Goal: Obtain resource: Download file/media

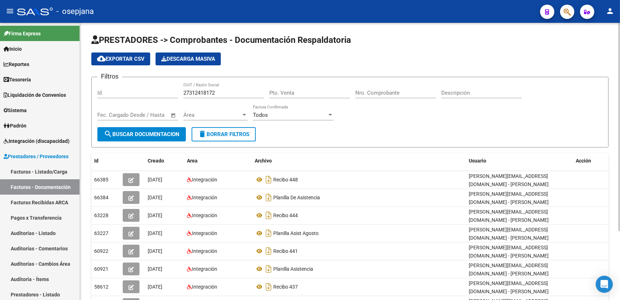
scroll to position [32, 0]
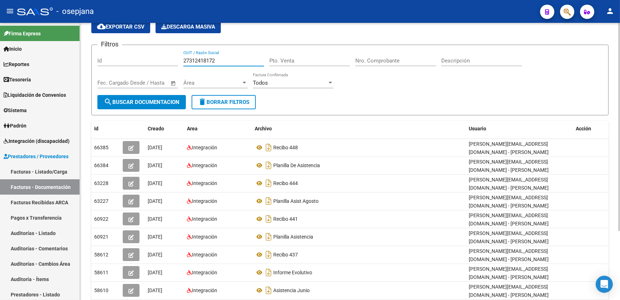
drag, startPoint x: 226, startPoint y: 60, endPoint x: 154, endPoint y: 59, distance: 72.1
click at [154, 59] on div "Filtros Id 27312418172 CUIT / Razón Social Pto. Venta Nro. Comprobante Descripc…" at bounding box center [349, 73] width 505 height 44
paste input "30662488689"
type input "30662488689"
click at [148, 100] on span "search Buscar Documentacion" at bounding box center [142, 102] width 76 height 6
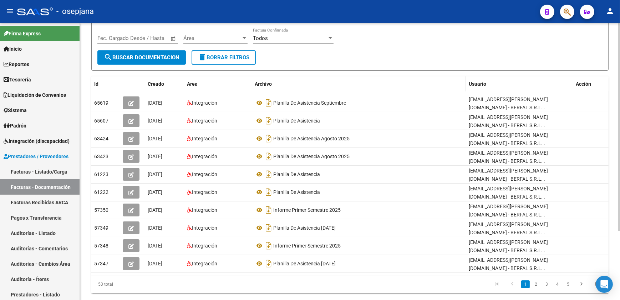
scroll to position [91, 0]
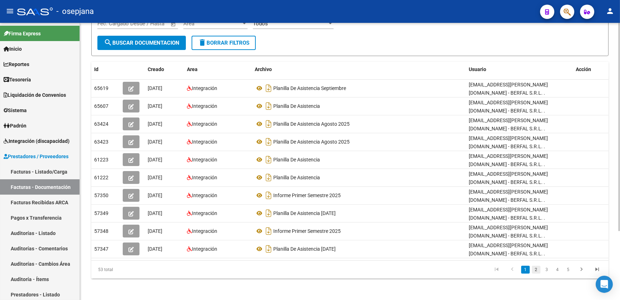
click at [535, 267] on link "2" at bounding box center [536, 270] width 9 height 8
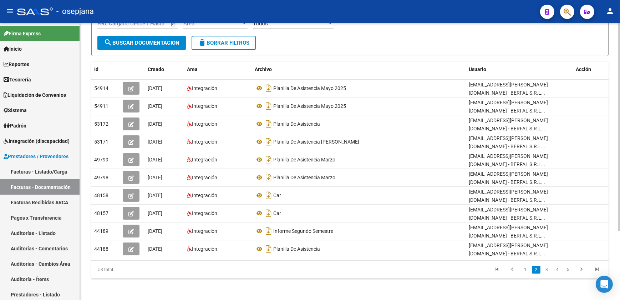
click at [549, 271] on link "3" at bounding box center [547, 270] width 9 height 8
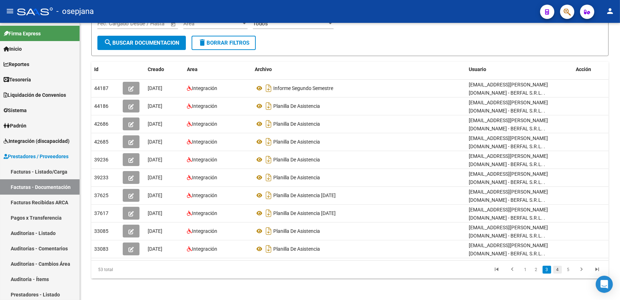
click at [557, 269] on link "4" at bounding box center [558, 270] width 9 height 8
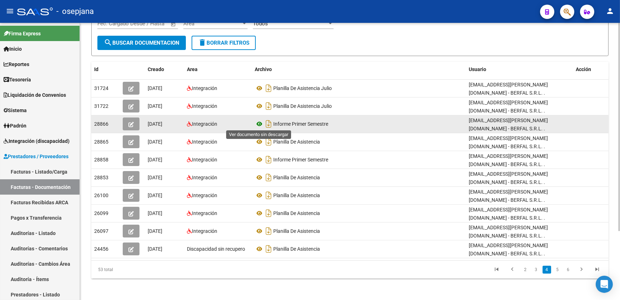
click at [258, 123] on icon at bounding box center [259, 124] width 9 height 9
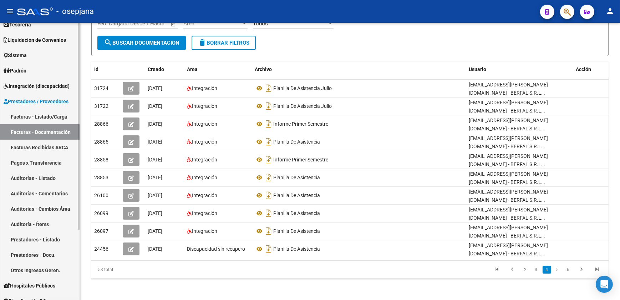
scroll to position [65, 0]
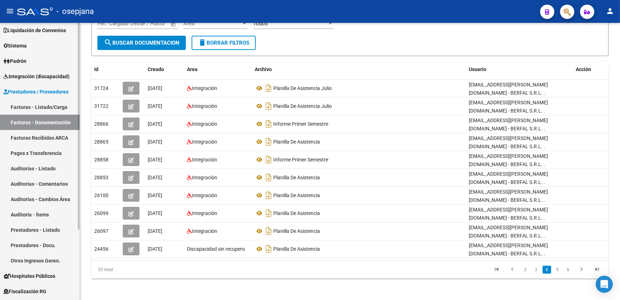
click at [53, 246] on link "Prestadores - Docu." at bounding box center [40, 244] width 80 height 15
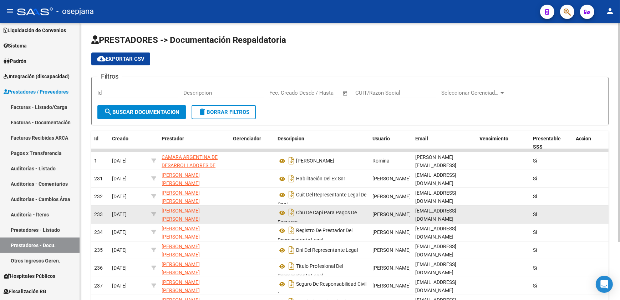
scroll to position [4, 0]
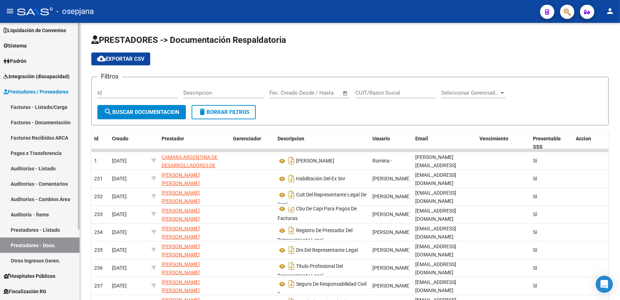
click at [39, 74] on span "Integración (discapacidad)" at bounding box center [37, 76] width 66 height 8
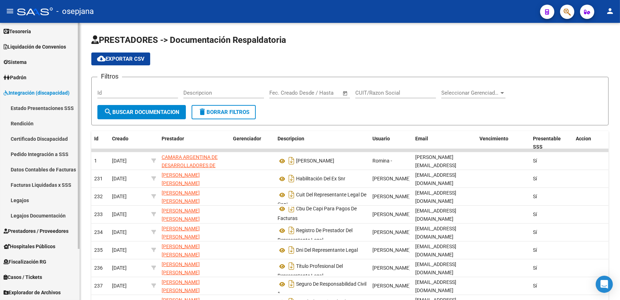
scroll to position [48, 0]
click at [46, 216] on link "Legajos Documentación" at bounding box center [40, 215] width 80 height 15
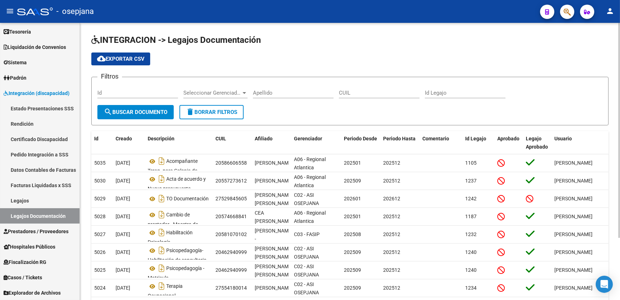
click at [267, 87] on div "Apellido" at bounding box center [293, 90] width 81 height 15
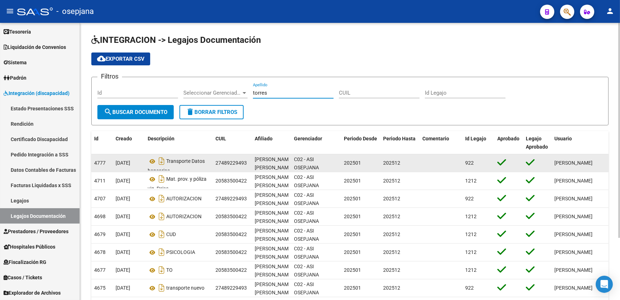
type input "torres"
drag, startPoint x: 216, startPoint y: 161, endPoint x: 246, endPoint y: 161, distance: 30.3
click at [246, 161] on div "27489229493" at bounding box center [231, 163] width 31 height 8
drag, startPoint x: 246, startPoint y: 161, endPoint x: 242, endPoint y: 161, distance: 4.3
copy div "27489229493"
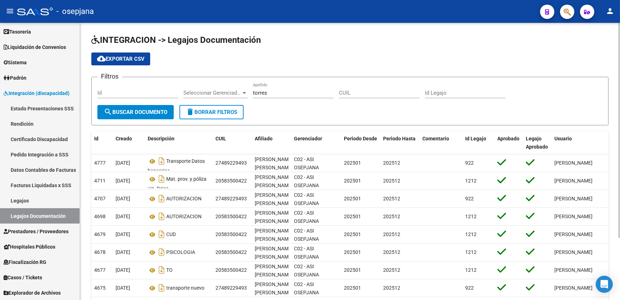
click at [352, 92] on input "CUIL" at bounding box center [379, 93] width 81 height 6
paste input "27489229493"
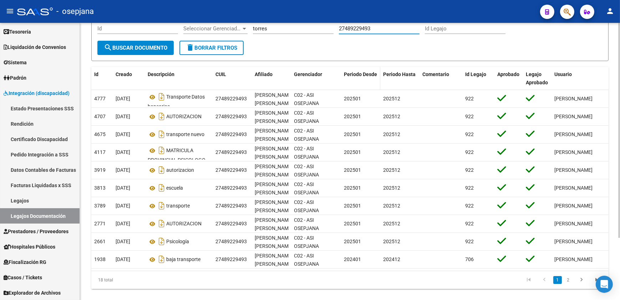
scroll to position [65, 0]
type input "27489229493"
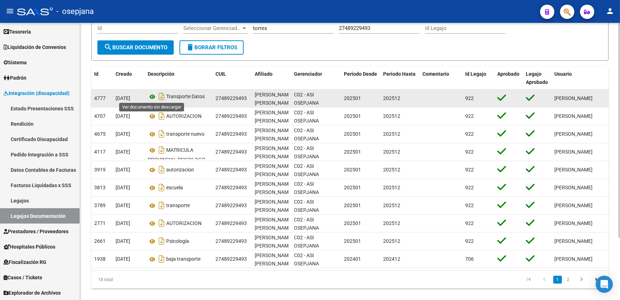
click at [152, 95] on icon at bounding box center [152, 96] width 9 height 9
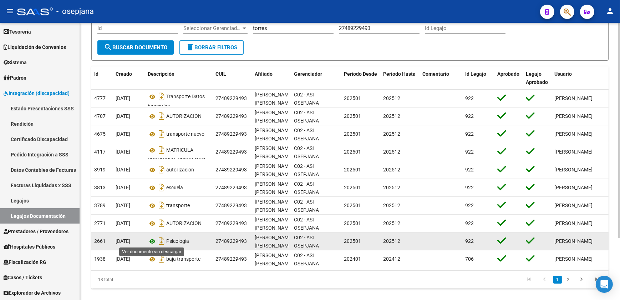
click at [151, 238] on icon at bounding box center [152, 241] width 9 height 9
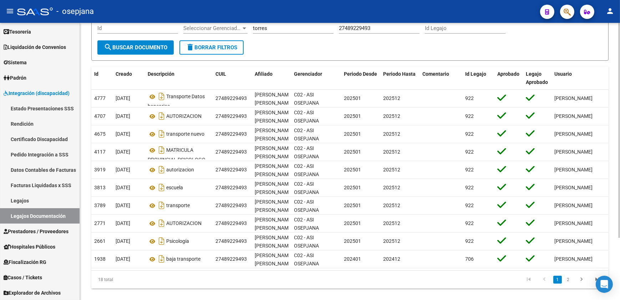
click at [569, 283] on link "2" at bounding box center [568, 280] width 9 height 8
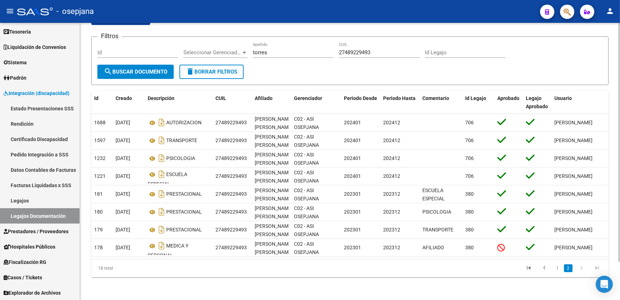
scroll to position [44, 0]
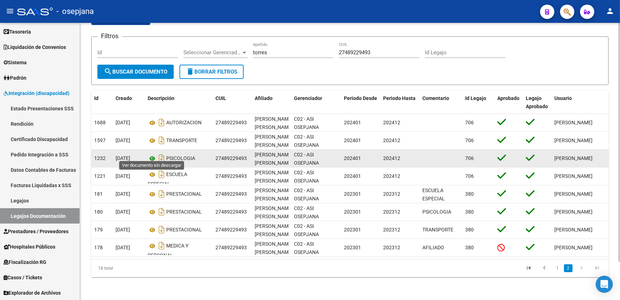
click at [150, 154] on icon at bounding box center [152, 158] width 9 height 9
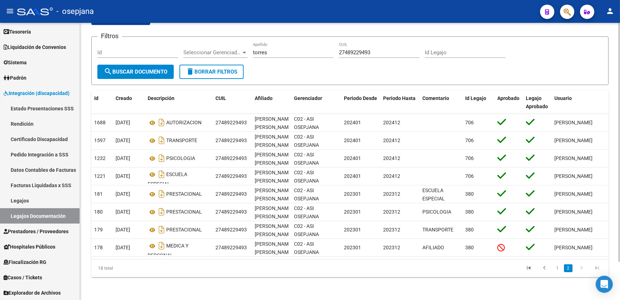
click at [555, 270] on link "1" at bounding box center [558, 268] width 9 height 8
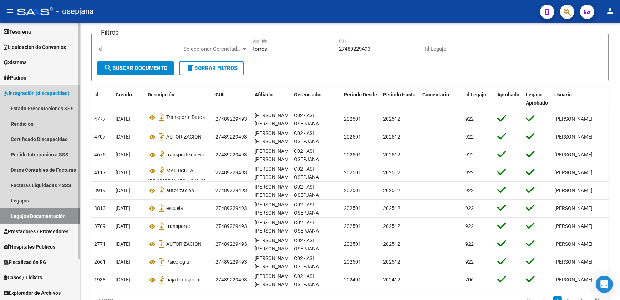
click at [39, 92] on span "Integración (discapacidad)" at bounding box center [37, 93] width 66 height 8
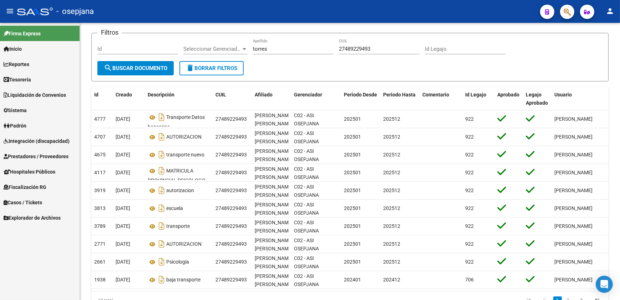
scroll to position [0, 0]
click at [46, 153] on span "Prestadores / Proveedores" at bounding box center [36, 156] width 65 height 8
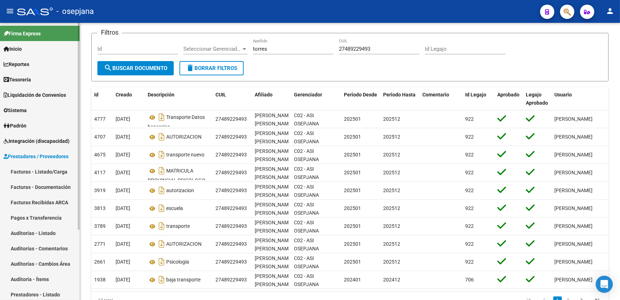
click at [46, 170] on link "Facturas - Listado/Carga" at bounding box center [40, 171] width 80 height 15
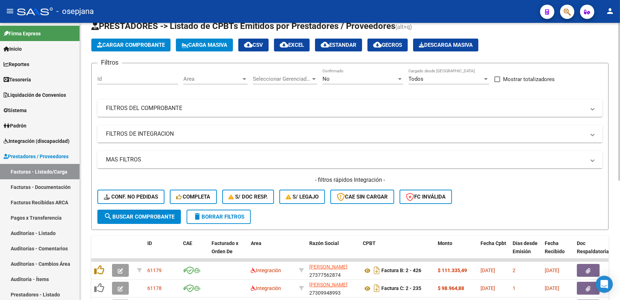
scroll to position [44, 0]
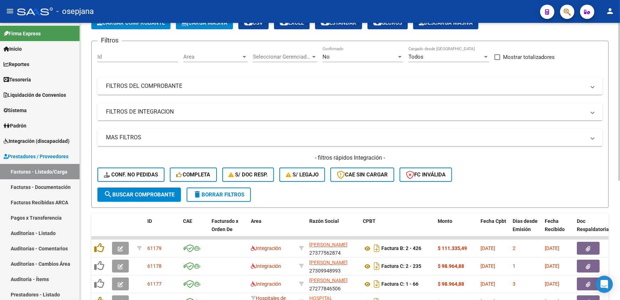
click at [344, 55] on div "No" at bounding box center [360, 57] width 74 height 6
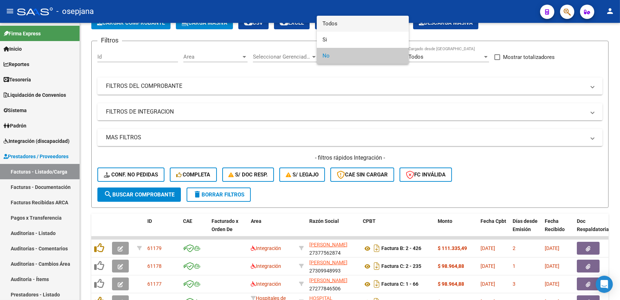
click at [343, 27] on span "Todos" at bounding box center [363, 24] width 81 height 16
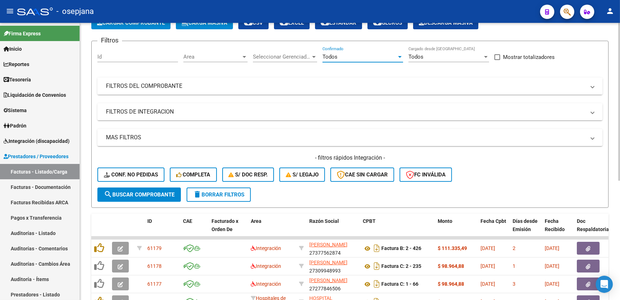
click at [274, 82] on mat-panel-title "FILTROS DEL COMPROBANTE" at bounding box center [346, 86] width 480 height 8
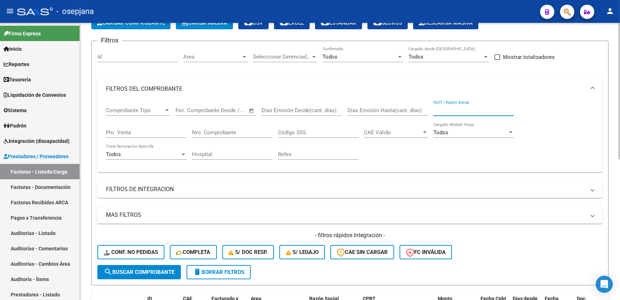
paste input "20258478178"
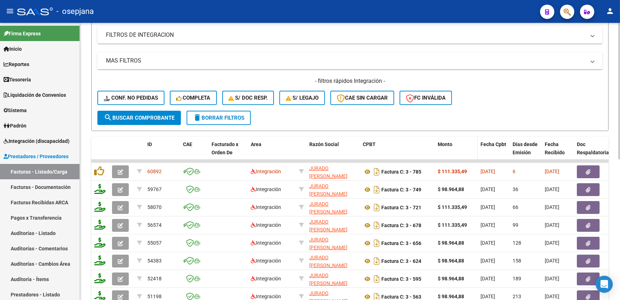
scroll to position [206, 0]
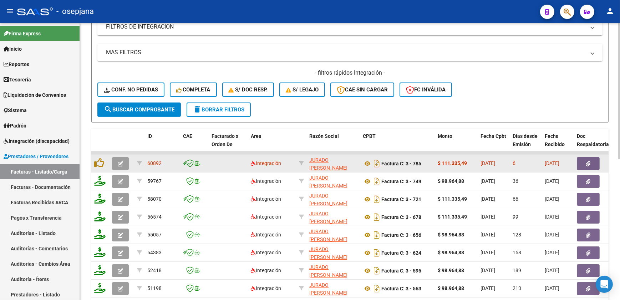
type input "20258478178"
click at [596, 162] on button "button" at bounding box center [588, 163] width 23 height 13
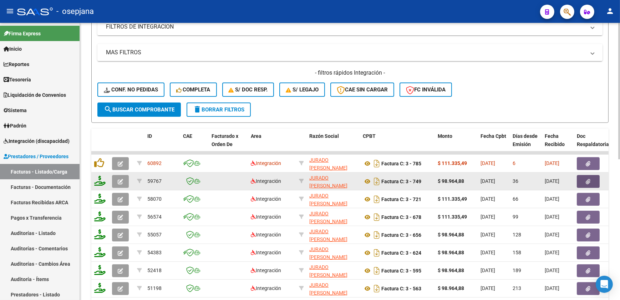
click at [589, 178] on span "button" at bounding box center [589, 181] width 5 height 6
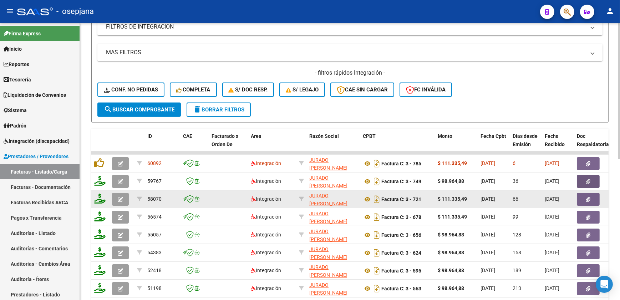
click at [591, 200] on button "button" at bounding box center [588, 199] width 23 height 13
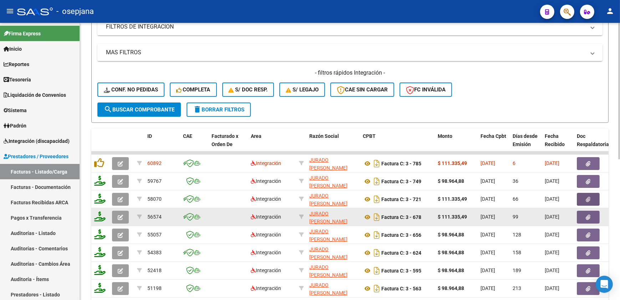
click at [590, 215] on icon "button" at bounding box center [589, 217] width 5 height 5
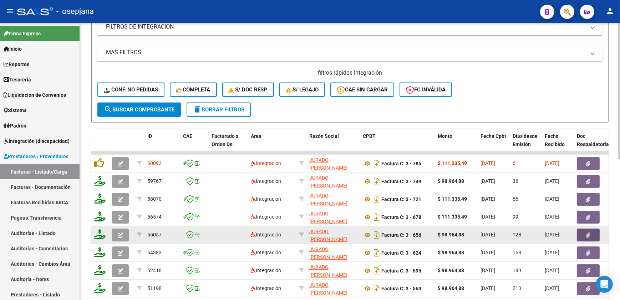
click at [594, 233] on button "button" at bounding box center [588, 234] width 23 height 13
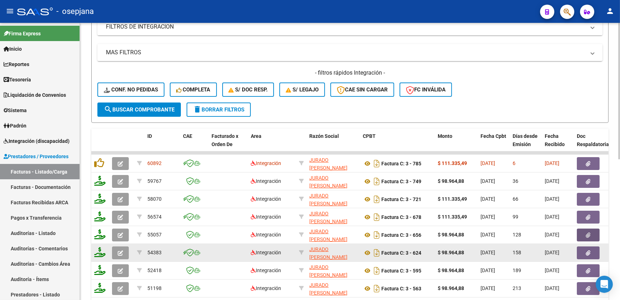
click at [591, 250] on button "button" at bounding box center [588, 252] width 23 height 13
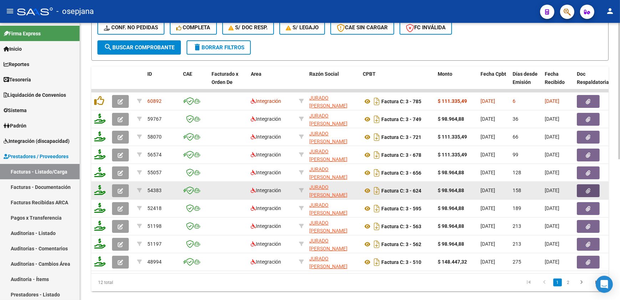
scroll to position [286, 0]
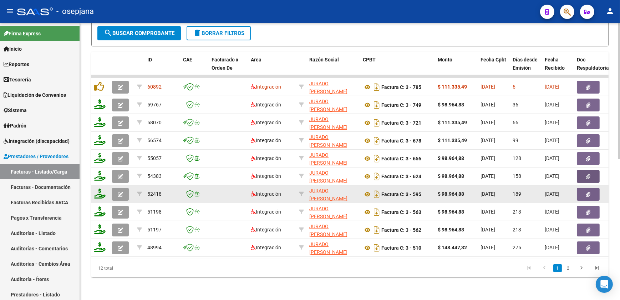
click at [591, 188] on button "button" at bounding box center [588, 194] width 23 height 13
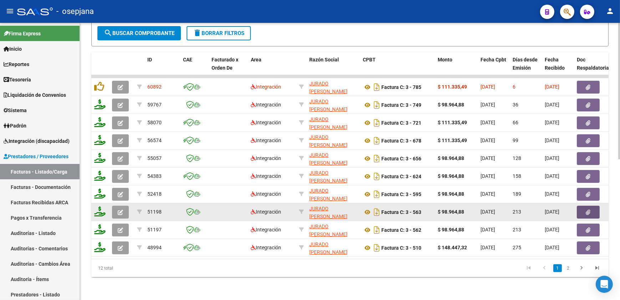
click at [588, 210] on icon "button" at bounding box center [589, 212] width 5 height 5
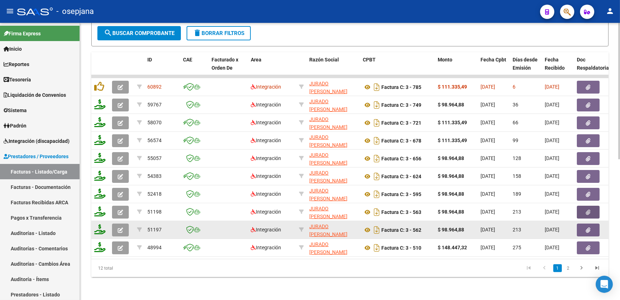
click at [587, 227] on icon "button" at bounding box center [589, 229] width 5 height 5
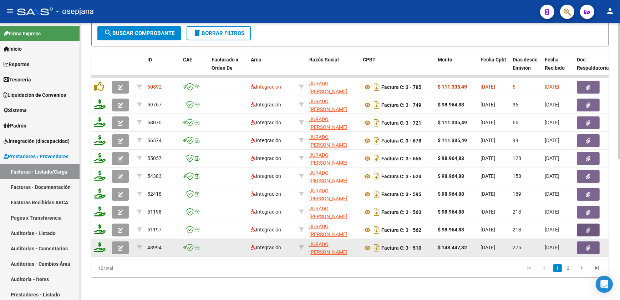
click at [589, 245] on icon "button" at bounding box center [589, 247] width 5 height 5
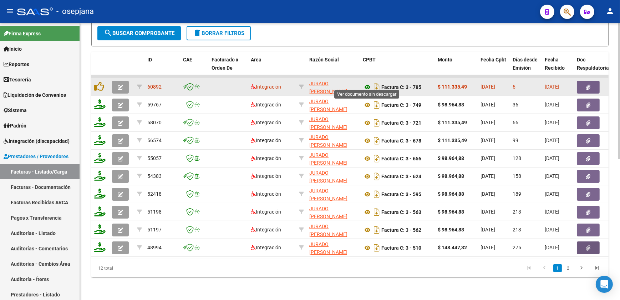
click at [369, 83] on icon at bounding box center [367, 87] width 9 height 9
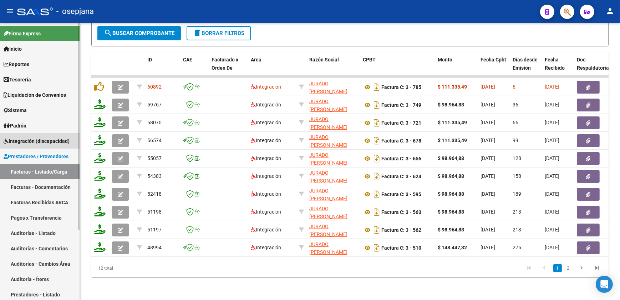
click at [55, 140] on span "Integración (discapacidad)" at bounding box center [37, 141] width 66 height 8
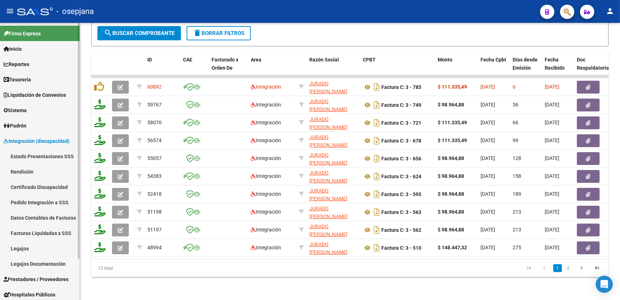
click at [46, 262] on link "Legajos Documentación" at bounding box center [40, 263] width 80 height 15
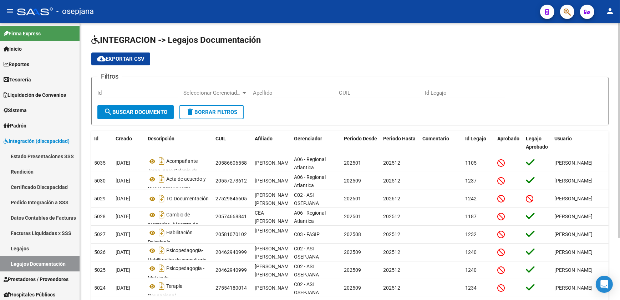
click at [285, 92] on input "Apellido" at bounding box center [293, 93] width 81 height 6
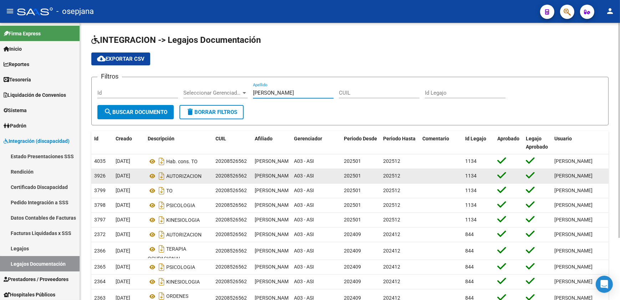
scroll to position [9, 0]
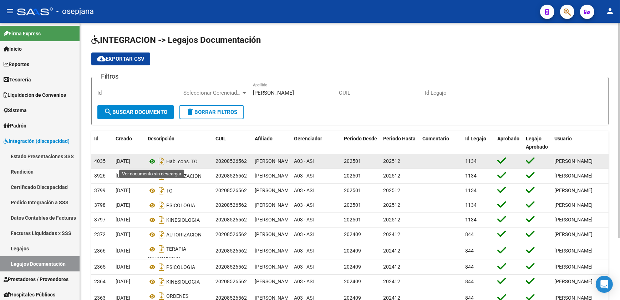
click at [152, 163] on icon at bounding box center [152, 161] width 9 height 9
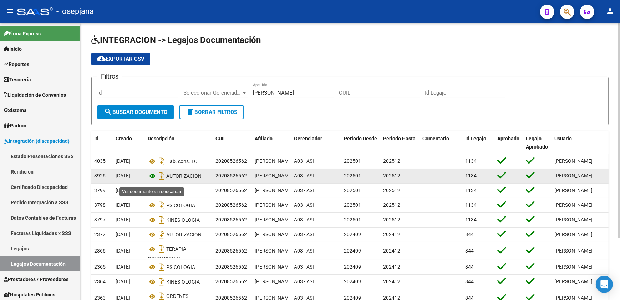
click at [153, 180] on icon at bounding box center [152, 176] width 9 height 9
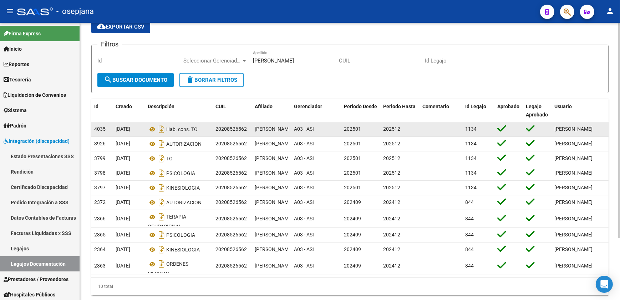
scroll to position [65, 0]
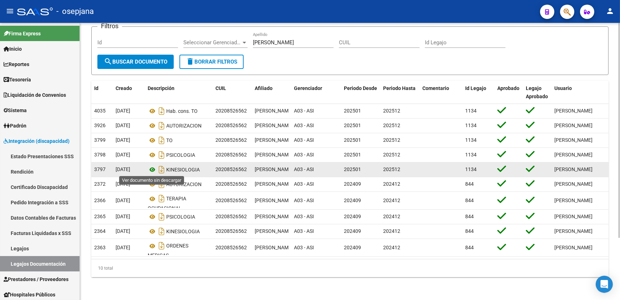
click at [151, 168] on icon at bounding box center [152, 169] width 9 height 9
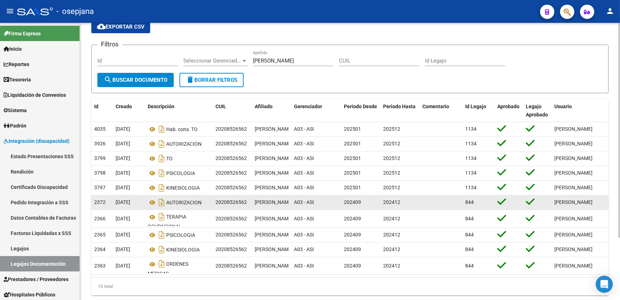
scroll to position [0, 0]
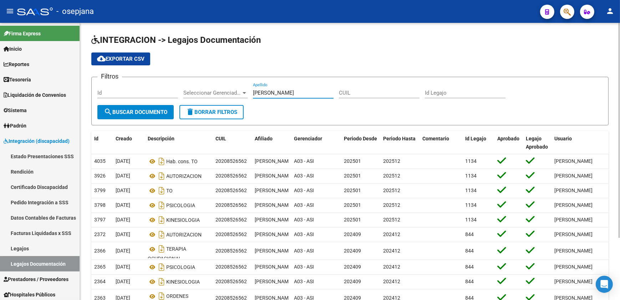
drag, startPoint x: 285, startPoint y: 91, endPoint x: 241, endPoint y: 91, distance: 43.2
click at [241, 91] on div "Filtros Id Seleccionar Gerenciador Seleccionar Gerenciador [PERSON_NAME] Apelli…" at bounding box center [349, 94] width 505 height 22
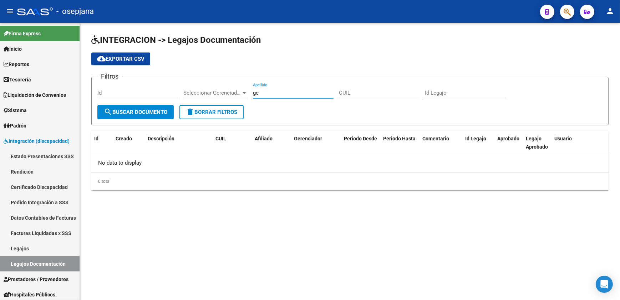
type input "g"
click at [39, 138] on span "Integración (discapacidad)" at bounding box center [37, 141] width 66 height 8
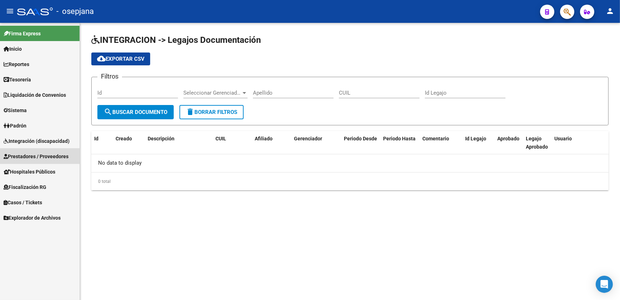
click at [45, 160] on link "Prestadores / Proveedores" at bounding box center [40, 156] width 80 height 15
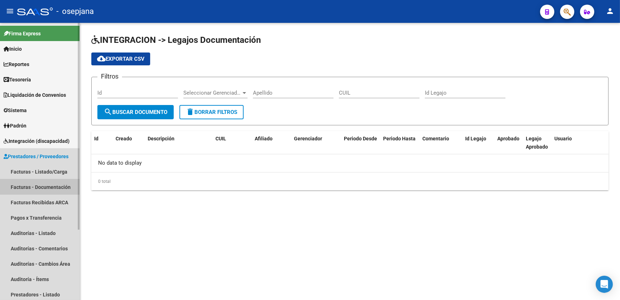
click at [47, 185] on link "Facturas - Documentación" at bounding box center [40, 186] width 80 height 15
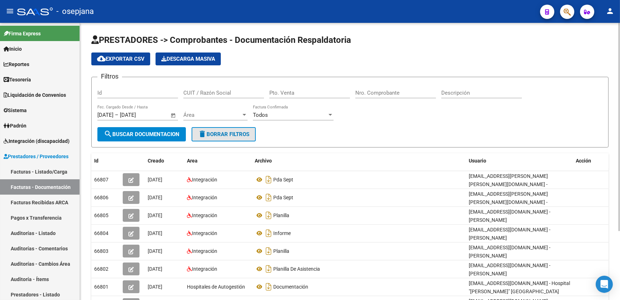
click at [238, 137] on button "delete Borrar Filtros" at bounding box center [224, 134] width 64 height 14
click at [221, 91] on input "CUIT / Razón Social" at bounding box center [223, 93] width 81 height 6
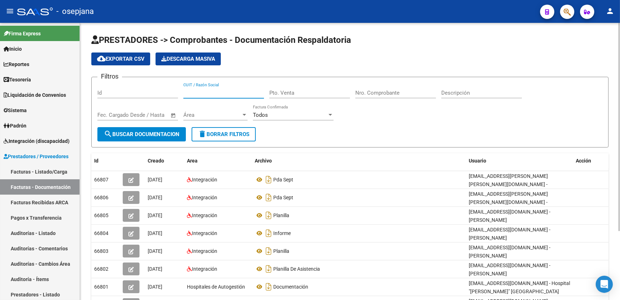
paste input "27317523225"
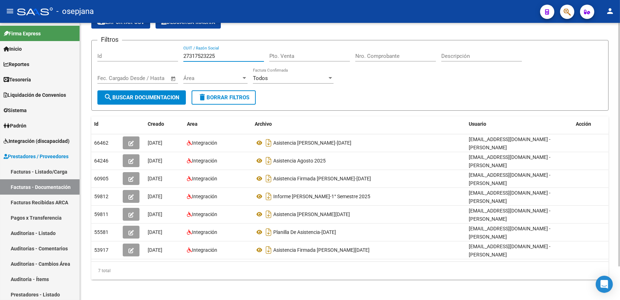
scroll to position [38, 0]
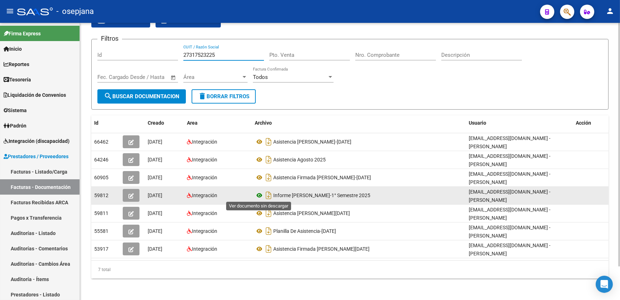
click at [258, 193] on icon at bounding box center [259, 195] width 9 height 9
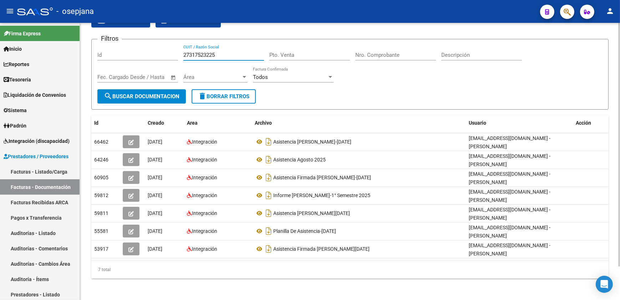
drag, startPoint x: 213, startPoint y: 54, endPoint x: 153, endPoint y: 49, distance: 60.5
click at [153, 49] on div "Filtros Id 27317523225 CUIT / Razón Social Pto. Venta Nro. Comprobante Descripc…" at bounding box center [349, 67] width 505 height 44
paste input "26088574"
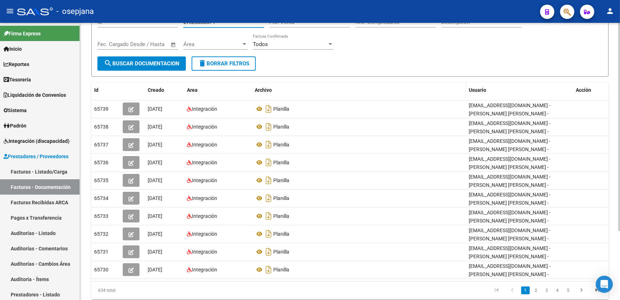
scroll to position [91, 0]
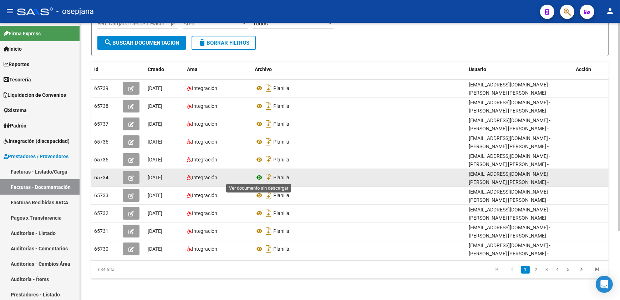
click at [258, 175] on icon at bounding box center [259, 177] width 9 height 9
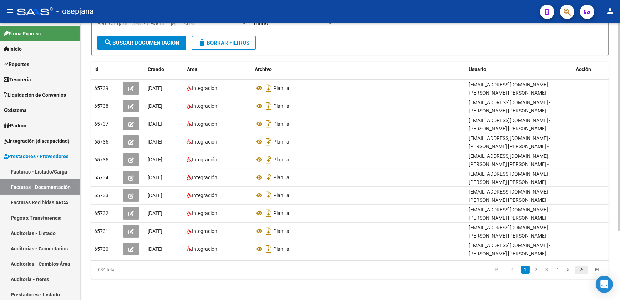
click at [580, 269] on icon "go to next page" at bounding box center [581, 270] width 9 height 9
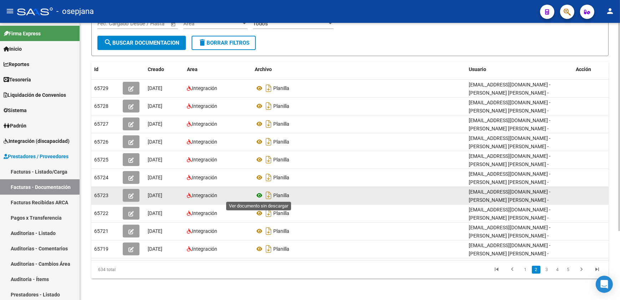
click at [260, 193] on icon at bounding box center [259, 195] width 9 height 9
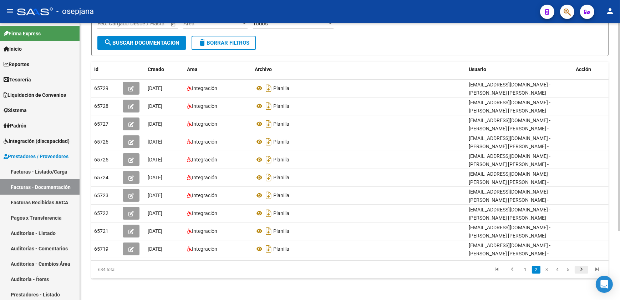
click at [579, 266] on icon "go to next page" at bounding box center [581, 270] width 9 height 9
click at [582, 270] on icon "go to next page" at bounding box center [581, 270] width 9 height 9
click at [582, 269] on icon "go to next page" at bounding box center [581, 270] width 9 height 9
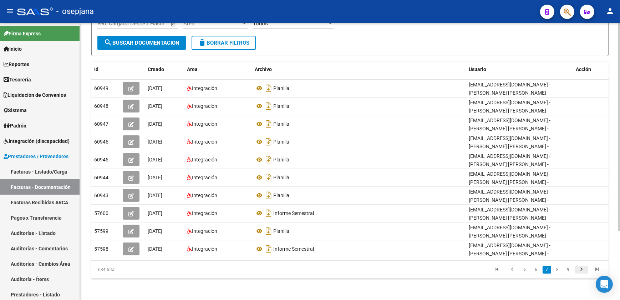
click at [583, 268] on icon "go to next page" at bounding box center [581, 270] width 9 height 9
click at [356, 46] on form "Filtros Id 27326088574 CUIT / Razón Social Pto. Venta Nro. Comprobante Descripc…" at bounding box center [350, 20] width 518 height 71
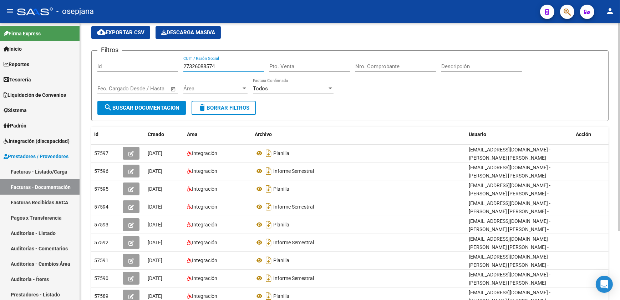
drag, startPoint x: 221, startPoint y: 64, endPoint x: 131, endPoint y: 61, distance: 90.4
click at [131, 61] on div "Filtros Id 27326088574 CUIT / Razón Social Pto. Venta Nro. Comprobante Descripc…" at bounding box center [349, 78] width 505 height 44
paste input "7609136"
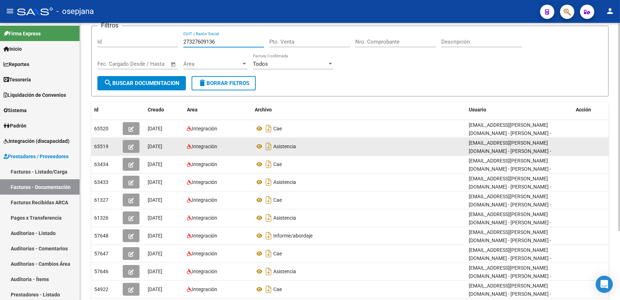
scroll to position [91, 0]
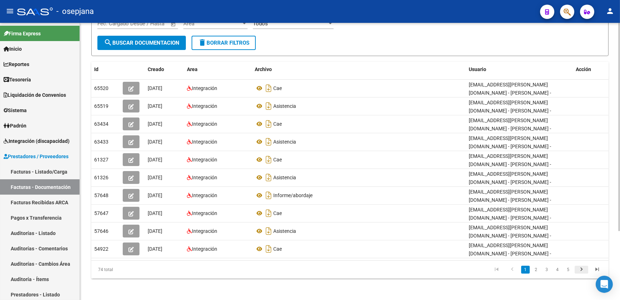
click at [584, 266] on icon "go to next page" at bounding box center [581, 270] width 9 height 9
click at [582, 270] on icon "go to next page" at bounding box center [581, 270] width 9 height 9
click at [327, 46] on form "Filtros Id 27327609136 CUIT / Razón Social Pto. Venta Nro. Comprobante Descripc…" at bounding box center [350, 20] width 518 height 71
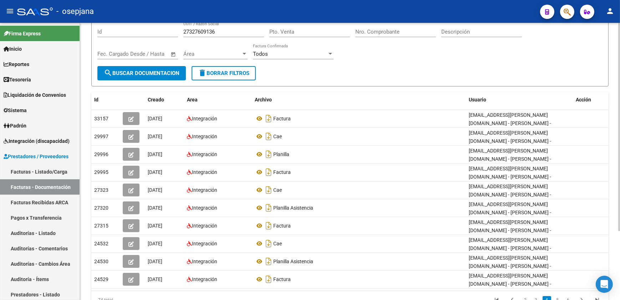
scroll to position [26, 0]
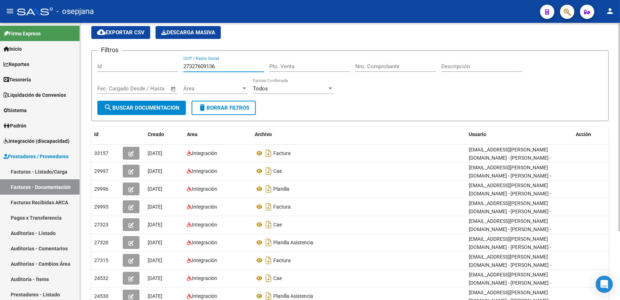
drag, startPoint x: 232, startPoint y: 66, endPoint x: 144, endPoint y: 65, distance: 88.2
click at [145, 65] on div "Filtros Id 27327609136 CUIT / Razón Social Pto. Venta Nro. Comprobante Descripc…" at bounding box center [349, 78] width 505 height 44
paste input "42178311"
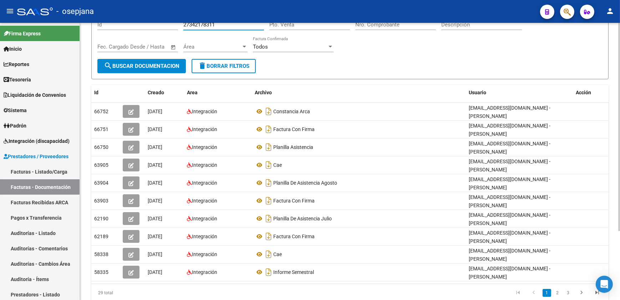
scroll to position [91, 0]
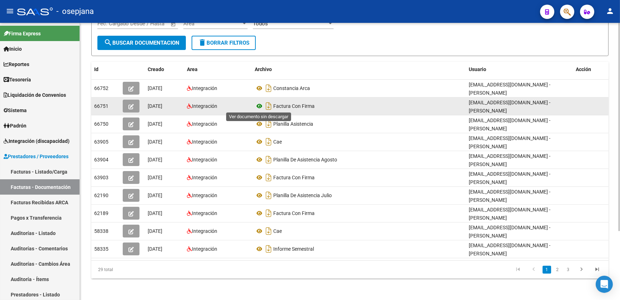
click at [257, 105] on icon at bounding box center [259, 106] width 9 height 9
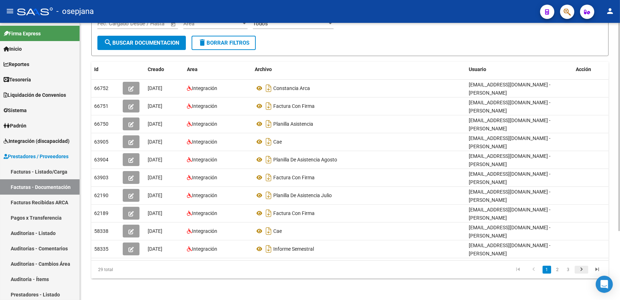
click at [584, 269] on icon "go to next page" at bounding box center [581, 270] width 9 height 9
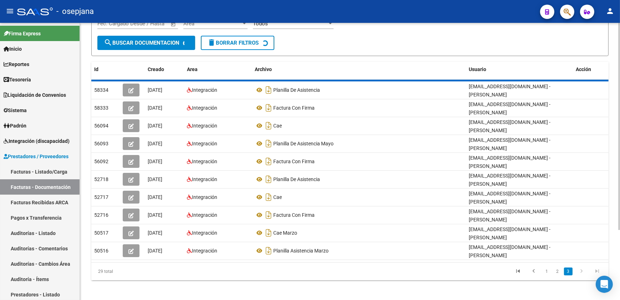
scroll to position [74, 0]
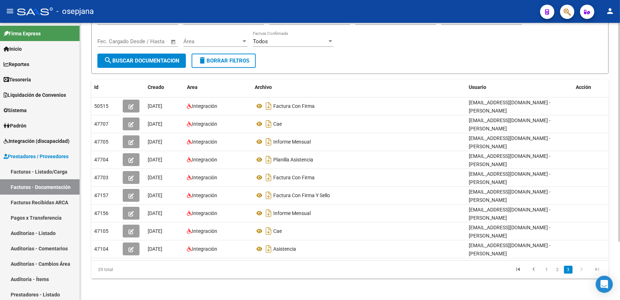
click at [364, 39] on div "Filtros Id 27342178311 CUIT / Razón Social Pto. Venta Nro. Comprobante Descripc…" at bounding box center [349, 31] width 505 height 44
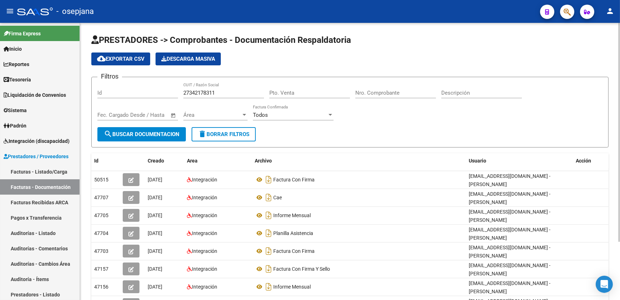
scroll to position [0, 0]
drag, startPoint x: 216, startPoint y: 92, endPoint x: 137, endPoint y: 87, distance: 79.0
click at [140, 88] on div "Filtros Id 27342178311 CUIT / Razón Social Pto. Venta Nro. Comprobante Descripc…" at bounding box center [349, 105] width 505 height 44
paste input "4120396"
click at [134, 131] on span "search Buscar Documentacion" at bounding box center [142, 134] width 76 height 6
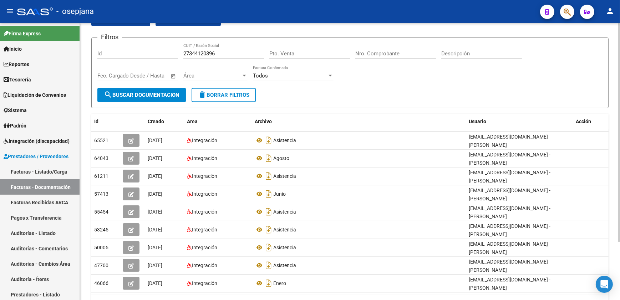
scroll to position [65, 0]
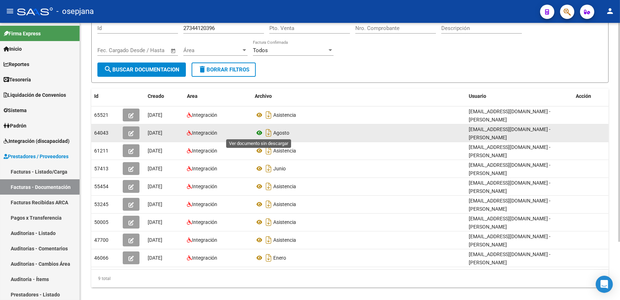
click at [259, 130] on icon at bounding box center [259, 133] width 9 height 9
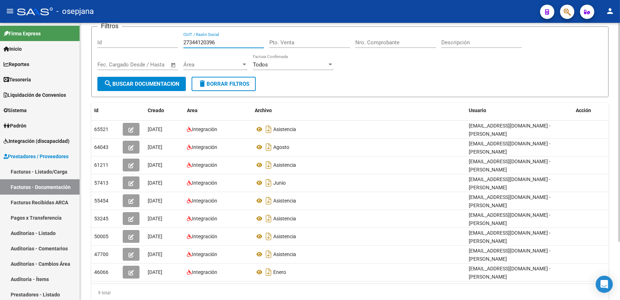
drag, startPoint x: 225, startPoint y: 27, endPoint x: 139, endPoint y: 28, distance: 85.7
click at [140, 27] on app-list-header "PRESTADORES -> Comprobantes - Documentación Respaldatoria cloud_download Export…" at bounding box center [350, 40] width 518 height 113
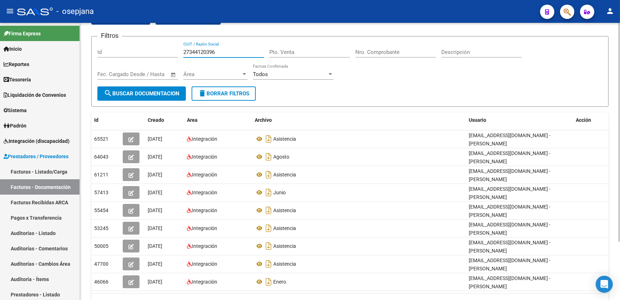
paste input "53490589"
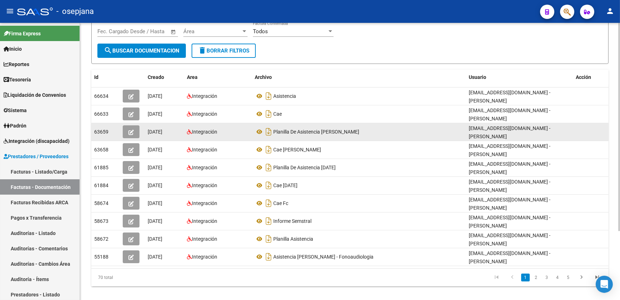
scroll to position [91, 0]
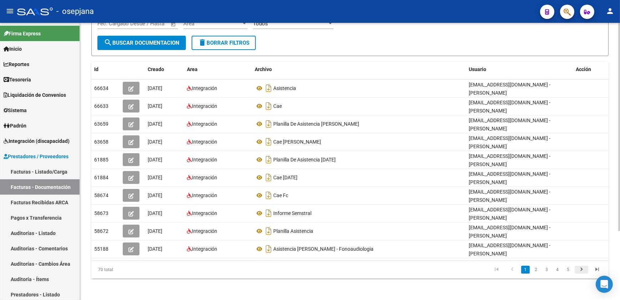
click at [585, 270] on icon "go to next page" at bounding box center [581, 270] width 9 height 9
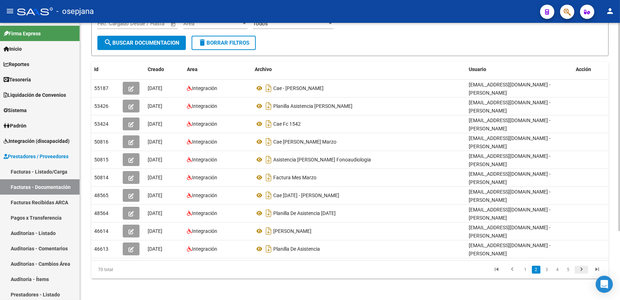
click at [585, 270] on icon "go to next page" at bounding box center [581, 270] width 9 height 9
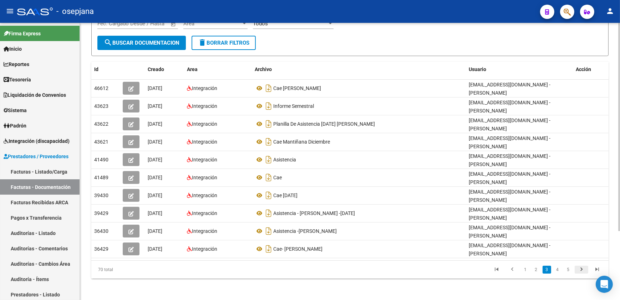
click at [585, 270] on icon "go to next page" at bounding box center [581, 270] width 9 height 9
click at [357, 71] on div "Archivo" at bounding box center [359, 69] width 208 height 8
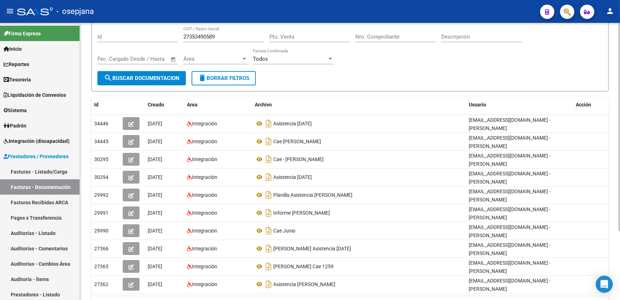
scroll to position [26, 0]
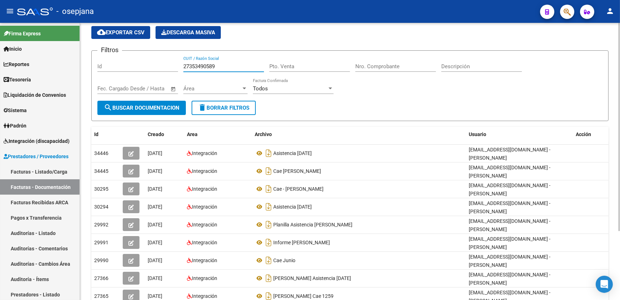
drag, startPoint x: 228, startPoint y: 66, endPoint x: 142, endPoint y: 59, distance: 86.3
click at [142, 59] on div "Filtros Id 27353490589 CUIT / Razón Social Pto. Venta Nro. Comprobante Descripc…" at bounding box center [349, 78] width 505 height 44
paste input "640255"
click at [140, 105] on span "search Buscar Documentacion" at bounding box center [142, 108] width 76 height 6
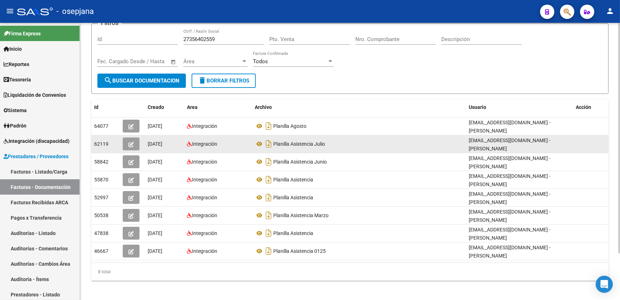
scroll to position [23, 0]
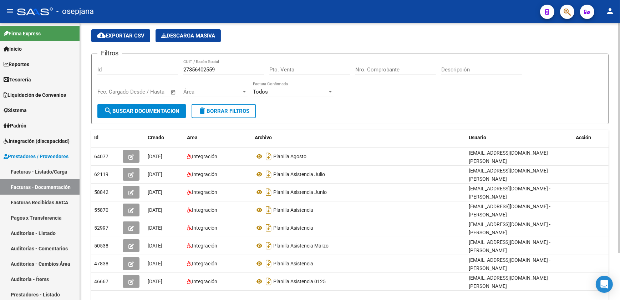
click at [372, 106] on form "Filtros Id 27356402559 CUIT / Razón Social Pto. Venta Nro. Comprobante Descripc…" at bounding box center [350, 89] width 518 height 71
drag, startPoint x: 227, startPoint y: 70, endPoint x: 135, endPoint y: 63, distance: 92.7
click at [135, 64] on div "Filtros Id 27356402559 CUIT / Razón Social Pto. Venta Nro. Comprobante Descripc…" at bounding box center [349, 82] width 505 height 44
paste input "3238057"
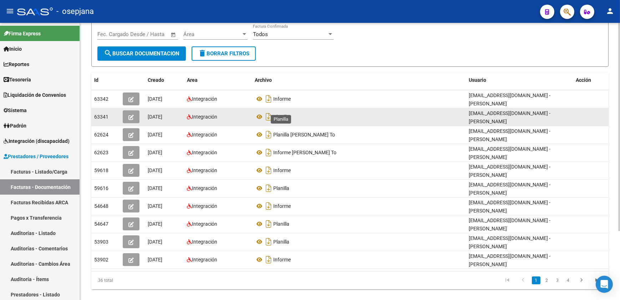
scroll to position [88, 0]
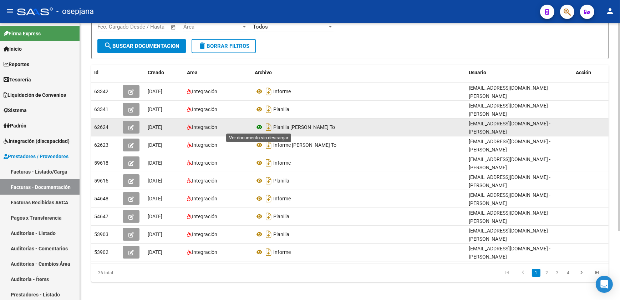
click at [262, 125] on icon at bounding box center [259, 127] width 9 height 9
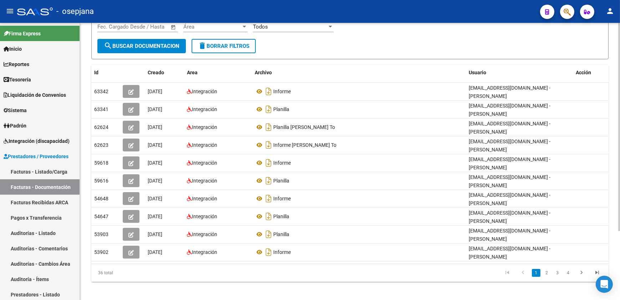
click at [583, 272] on icon "go to next page" at bounding box center [581, 273] width 9 height 9
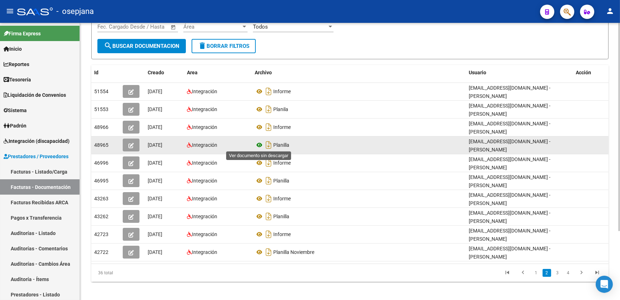
click at [260, 145] on icon at bounding box center [259, 145] width 9 height 9
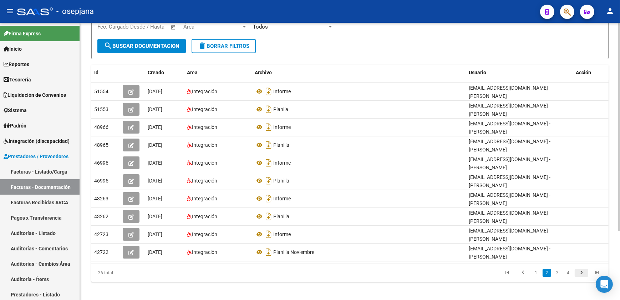
click at [582, 275] on icon "go to next page" at bounding box center [581, 273] width 9 height 9
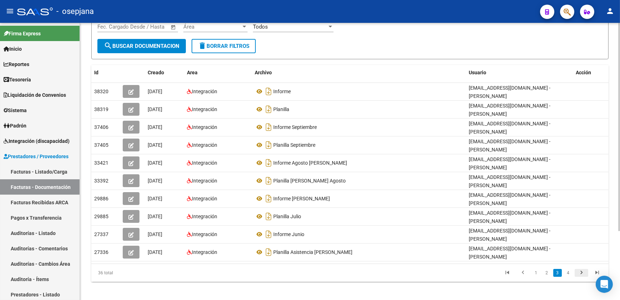
click at [582, 275] on icon "go to next page" at bounding box center [581, 273] width 9 height 9
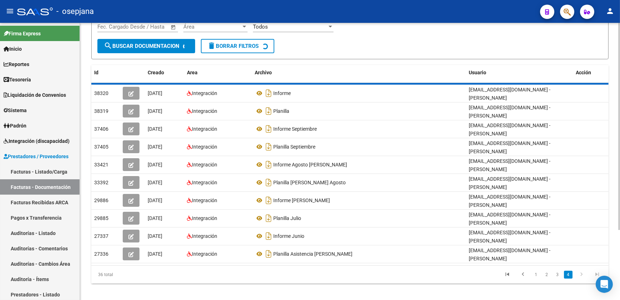
scroll to position [20, 0]
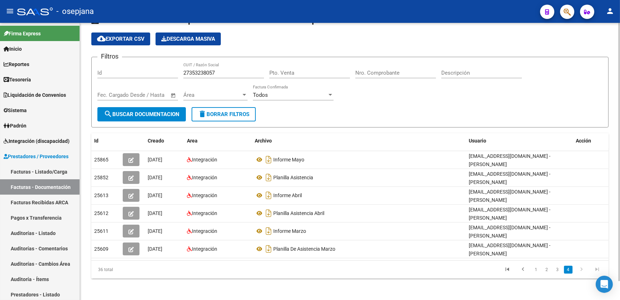
click at [140, 64] on div "Filtros Id 27353238057 CUIT / Razón Social Pto. Venta Nro. Comprobante Descripc…" at bounding box center [349, 85] width 505 height 44
paste input "7574345"
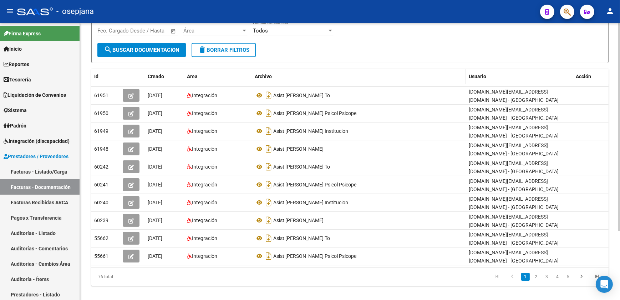
scroll to position [85, 0]
click at [582, 275] on icon "go to next page" at bounding box center [581, 276] width 9 height 9
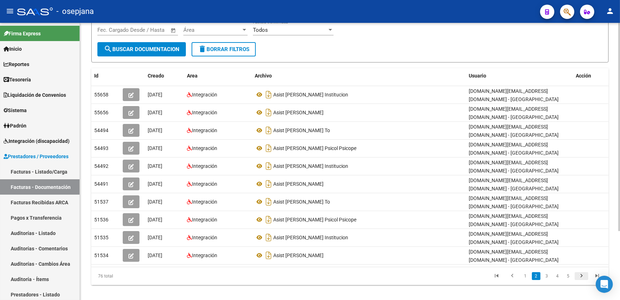
click at [580, 275] on icon "go to next page" at bounding box center [581, 276] width 9 height 9
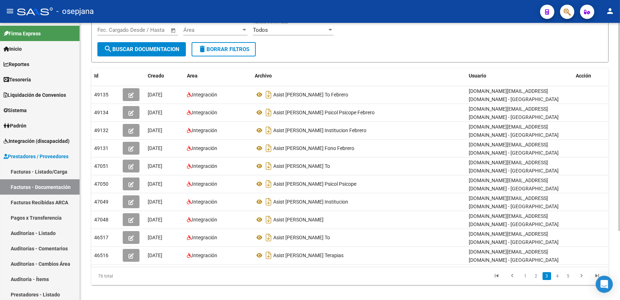
click at [366, 52] on form "Filtros Id 27357574345 CUIT / Razón Social Pto. Venta Nro. Comprobante Descripc…" at bounding box center [350, 27] width 518 height 71
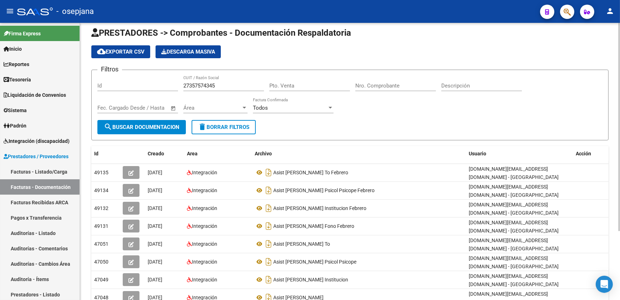
scroll to position [0, 0]
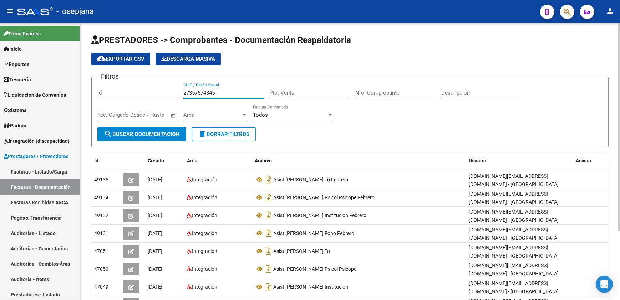
drag, startPoint x: 217, startPoint y: 93, endPoint x: 147, endPoint y: 90, distance: 70.0
click at [148, 90] on div "Filtros Id 27357574345 CUIT / Razón Social Pto. Venta Nro. Comprobante Descripc…" at bounding box center [349, 105] width 505 height 44
paste input "65746422"
click at [157, 132] on span "search Buscar Documentacion" at bounding box center [142, 134] width 76 height 6
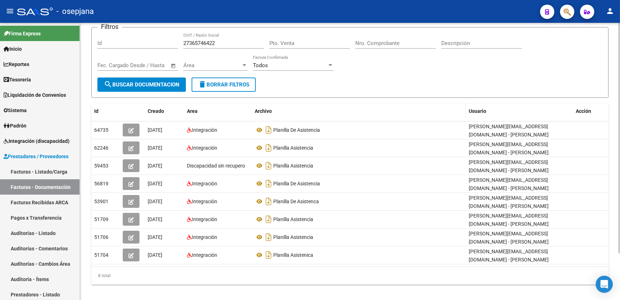
scroll to position [56, 0]
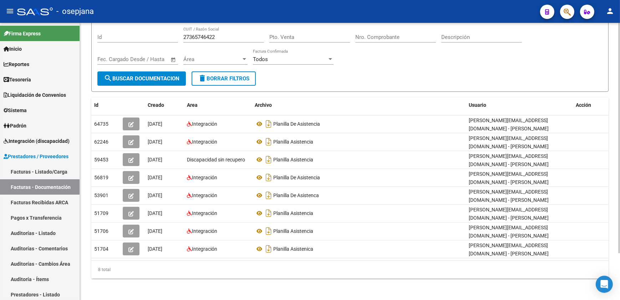
click at [398, 85] on form "Filtros Id 27365746422 CUIT / Razón Social Pto. Venta Nro. Comprobante Descripc…" at bounding box center [350, 56] width 518 height 71
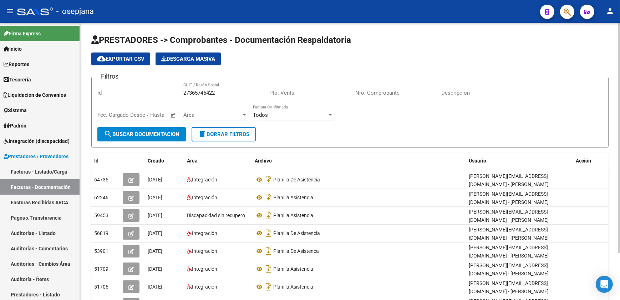
scroll to position [0, 0]
drag, startPoint x: 222, startPoint y: 90, endPoint x: 119, endPoint y: 81, distance: 103.9
click at [119, 81] on form "Filtros Id 27365746422 CUIT / Razón Social Pto. Venta Nro. Comprobante Descripc…" at bounding box center [350, 112] width 518 height 71
paste input "0657030"
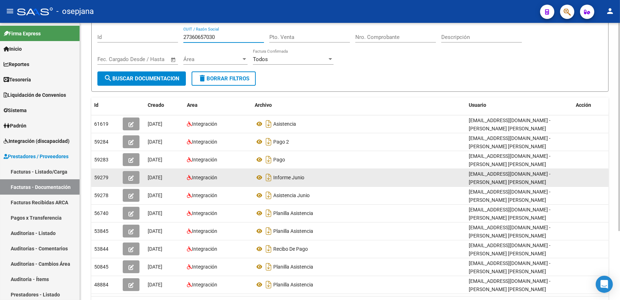
scroll to position [65, 0]
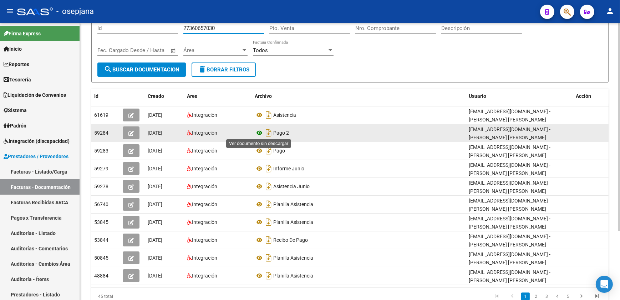
click at [262, 132] on icon at bounding box center [259, 133] width 9 height 9
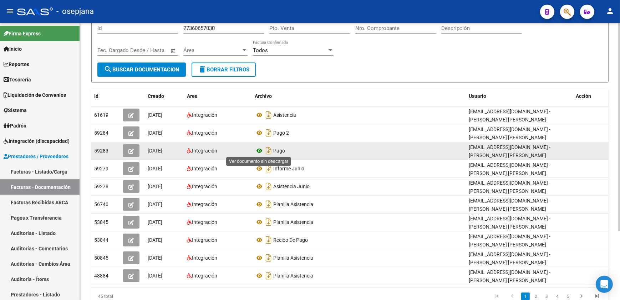
click at [260, 149] on icon at bounding box center [259, 150] width 9 height 9
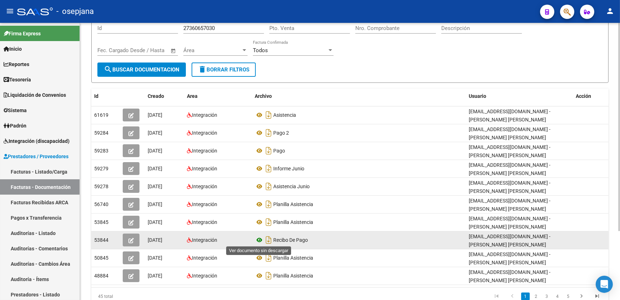
click at [259, 238] on icon at bounding box center [259, 240] width 9 height 9
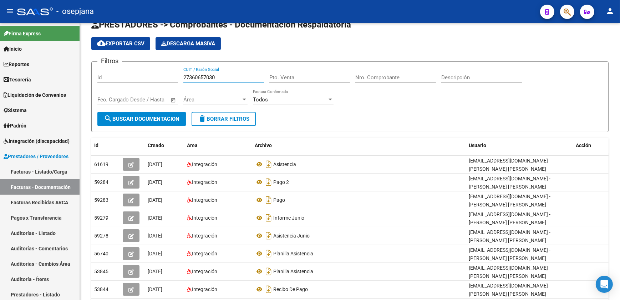
scroll to position [0, 0]
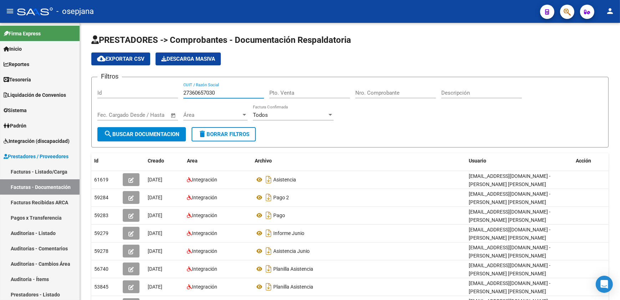
drag, startPoint x: 237, startPoint y: 28, endPoint x: 123, endPoint y: 21, distance: 114.1
click at [123, 21] on div "menu - osepjana person Firma Express Inicio Calendario SSS Instructivos Contact…" at bounding box center [310, 150] width 620 height 300
paste input "72945791"
click at [167, 132] on span "search Buscar Documentacion" at bounding box center [142, 134] width 76 height 6
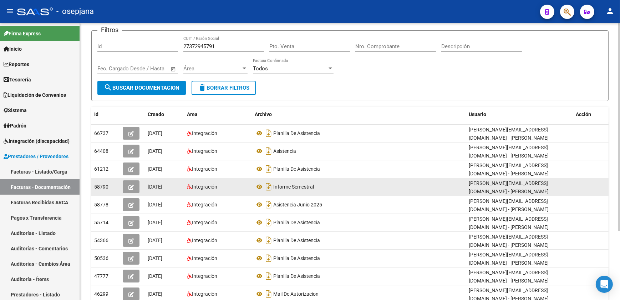
scroll to position [65, 0]
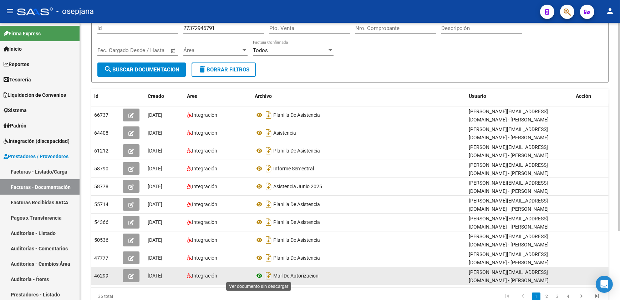
click at [257, 275] on icon at bounding box center [259, 275] width 9 height 9
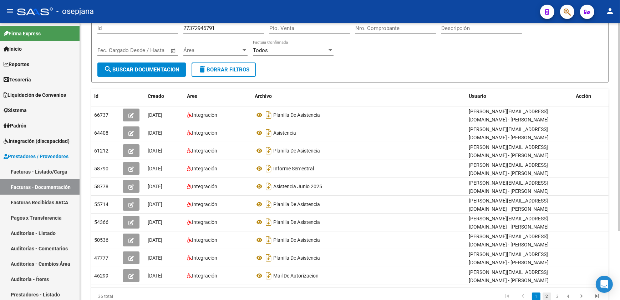
click at [550, 295] on link "2" at bounding box center [547, 296] width 9 height 8
click at [557, 296] on link "3" at bounding box center [558, 296] width 9 height 8
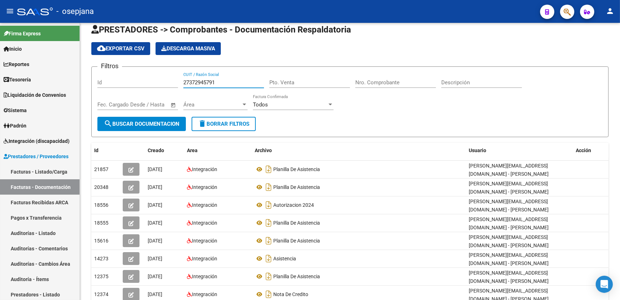
scroll to position [0, 0]
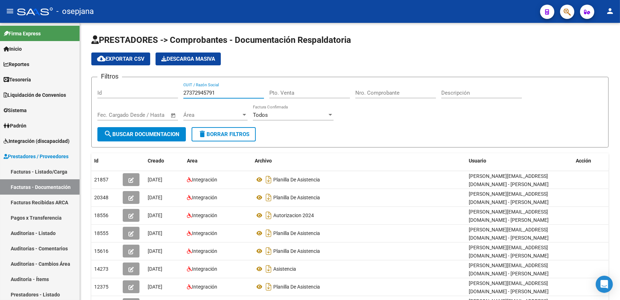
drag, startPoint x: 223, startPoint y: 27, endPoint x: 125, endPoint y: 17, distance: 98.7
click at [125, 17] on div "menu - osepjana person Firma Express Inicio Calendario SSS Instructivos Contact…" at bounding box center [310, 150] width 620 height 300
paste input "7562874"
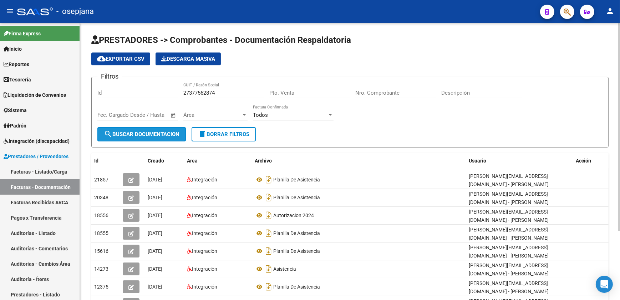
click at [175, 129] on button "search Buscar Documentacion" at bounding box center [141, 134] width 89 height 14
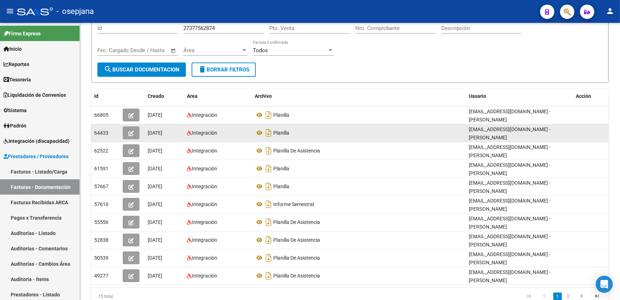
scroll to position [91, 0]
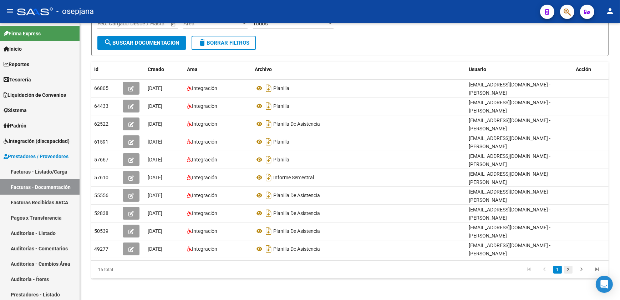
click at [569, 266] on link "2" at bounding box center [568, 270] width 9 height 8
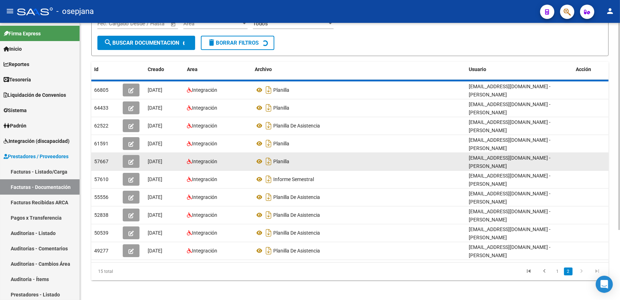
scroll to position [2, 0]
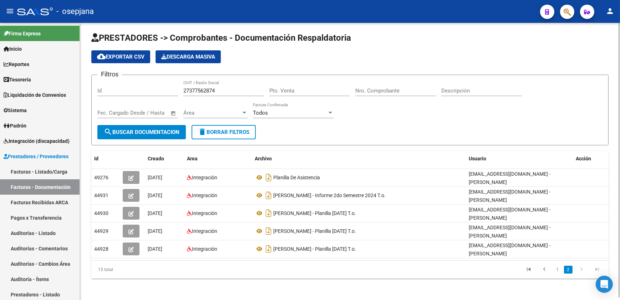
click at [382, 64] on app-list-header "PRESTADORES -> Comprobantes - Documentación Respaldatoria cloud_download Export…" at bounding box center [350, 88] width 518 height 113
drag, startPoint x: 230, startPoint y: 91, endPoint x: 98, endPoint y: 87, distance: 132.2
click at [98, 87] on div "Filtros Id 27377562874 CUIT / Razón Social Pto. Venta Nro. Comprobante Descripc…" at bounding box center [349, 103] width 505 height 44
paste input "65929799"
click at [125, 132] on span "search Buscar Documentacion" at bounding box center [142, 132] width 76 height 6
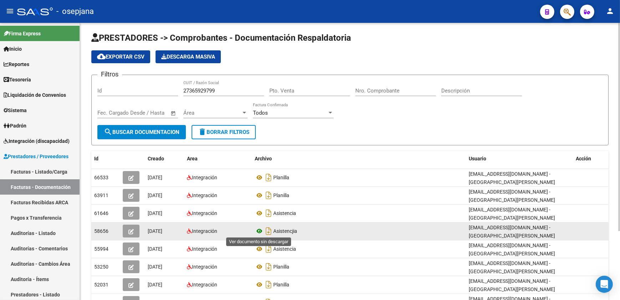
click at [258, 228] on icon at bounding box center [259, 231] width 9 height 9
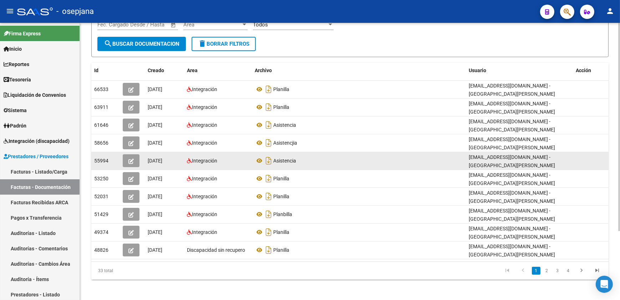
scroll to position [91, 0]
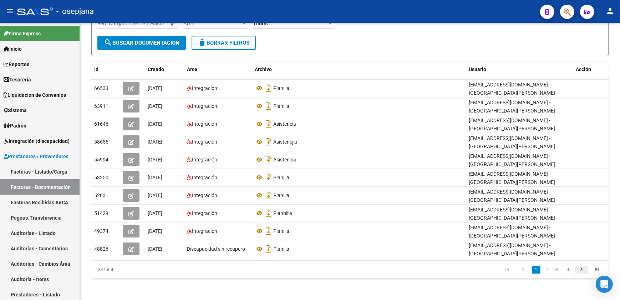
click at [586, 270] on icon "go to next page" at bounding box center [581, 270] width 9 height 9
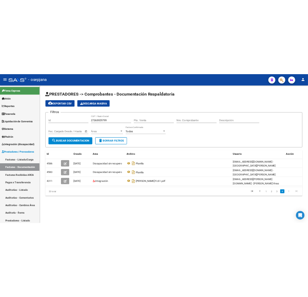
scroll to position [0, 0]
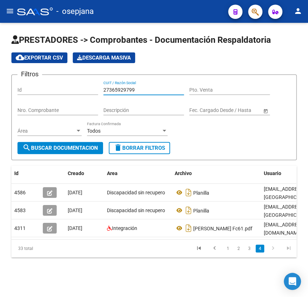
drag, startPoint x: 144, startPoint y: 88, endPoint x: 42, endPoint y: 85, distance: 101.8
click at [42, 85] on div "Filtros Id 27365929799 CUIT / Razón Social Pto. Venta Nro. Comprobante Descripc…" at bounding box center [153, 111] width 273 height 61
paste input "409762234"
click at [80, 146] on span "search Buscar Documentacion" at bounding box center [60, 148] width 76 height 6
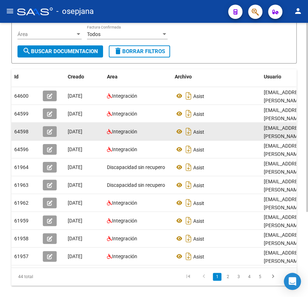
scroll to position [97, 0]
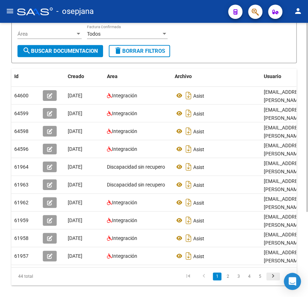
click at [273, 281] on icon "go to next page" at bounding box center [273, 277] width 9 height 9
click at [273, 282] on icon "go to next page" at bounding box center [273, 277] width 9 height 9
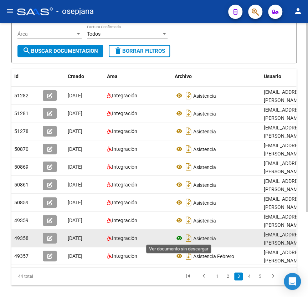
click at [178, 237] on icon at bounding box center [179, 238] width 9 height 9
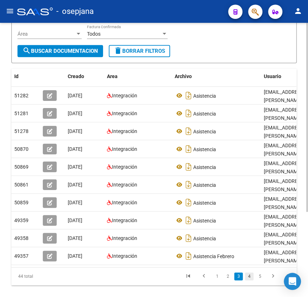
click at [248, 281] on link "4" at bounding box center [249, 277] width 9 height 8
click at [257, 281] on link "5" at bounding box center [260, 277] width 9 height 8
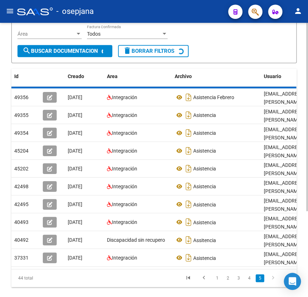
scroll to position [17, 0]
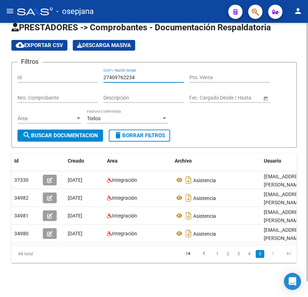
drag, startPoint x: 147, startPoint y: 75, endPoint x: 66, endPoint y: 74, distance: 80.3
click at [66, 74] on div "Filtros Id 27409762234 CUIT / Razón Social Pto. Venta Nro. Comprobante Descripc…" at bounding box center [153, 98] width 273 height 61
paste input "384021242"
click at [67, 132] on span "search Buscar Documentacion" at bounding box center [60, 135] width 76 height 6
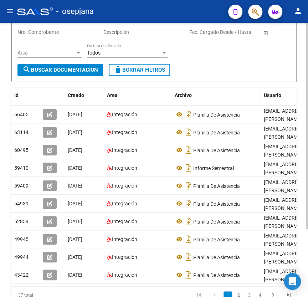
scroll to position [91, 0]
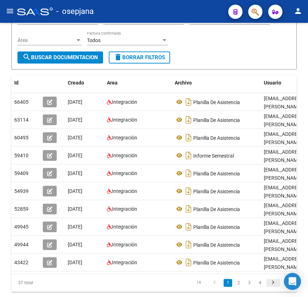
click at [274, 280] on icon "go to next page" at bounding box center [273, 284] width 9 height 9
click at [229, 80] on div "Archivo" at bounding box center [217, 83] width 84 height 8
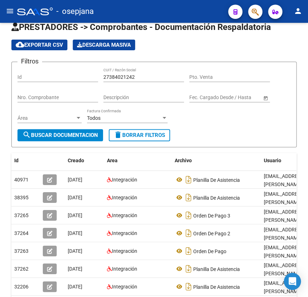
scroll to position [0, 0]
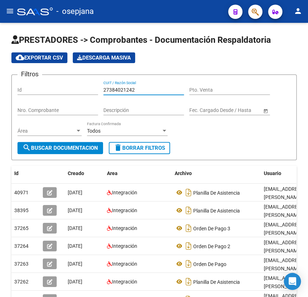
drag, startPoint x: 131, startPoint y: 93, endPoint x: 41, endPoint y: 98, distance: 90.1
click at [41, 98] on div "Filtros Id 27384021242 CUIT / Razón Social Pto. Venta Nro. Comprobante Descripc…" at bounding box center [153, 111] width 273 height 61
paste input "79397021"
click at [87, 147] on span "search Buscar Documentacion" at bounding box center [60, 148] width 76 height 6
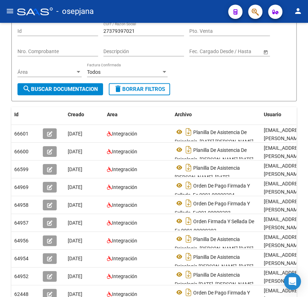
scroll to position [65, 0]
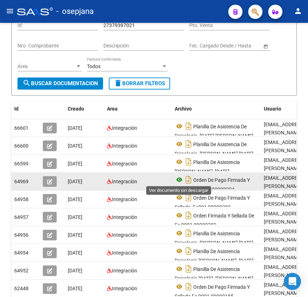
click at [178, 178] on icon at bounding box center [179, 180] width 9 height 9
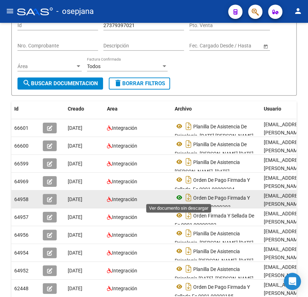
click at [180, 197] on icon at bounding box center [179, 197] width 9 height 9
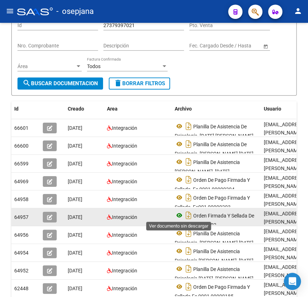
click at [178, 214] on icon at bounding box center [179, 215] width 9 height 9
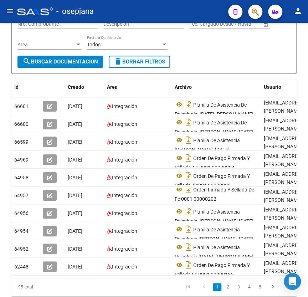
scroll to position [109, 0]
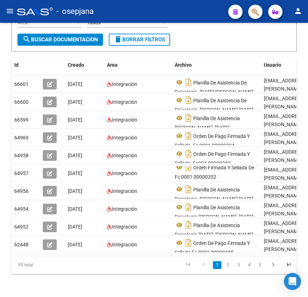
click at [308, 269] on html "menu - osepjana person Firma Express Inicio Calendario SSS Instructivos Contact…" at bounding box center [154, 148] width 308 height 297
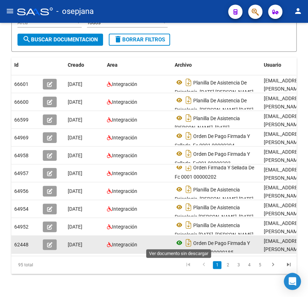
click at [178, 241] on icon at bounding box center [179, 243] width 9 height 9
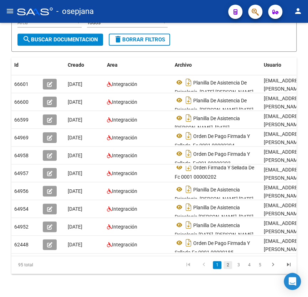
click at [227, 269] on link "2" at bounding box center [228, 265] width 9 height 8
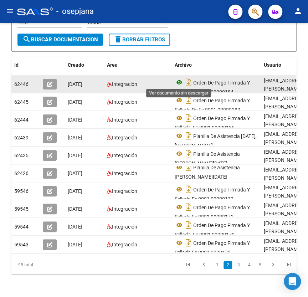
click at [180, 81] on icon at bounding box center [179, 82] width 9 height 9
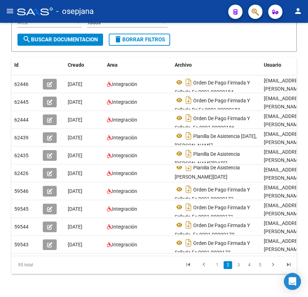
drag, startPoint x: 214, startPoint y: 42, endPoint x: 221, endPoint y: 42, distance: 7.1
click at [215, 42] on form "Filtros Id 27379397021 CUIT / Razón Social Pto. Venta Nro. Comprobante Descripc…" at bounding box center [154, 9] width 286 height 86
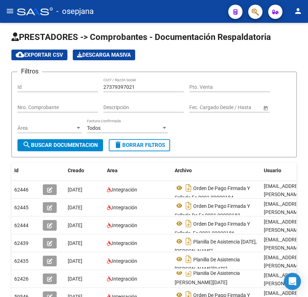
scroll to position [0, 0]
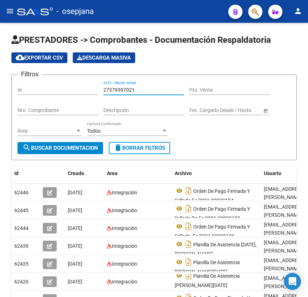
drag, startPoint x: 145, startPoint y: 89, endPoint x: 50, endPoint y: 87, distance: 95.3
click at [50, 87] on div "Filtros Id 27379397021 CUIT / Razón Social Pto. Venta Nro. Comprobante Descripc…" at bounding box center [153, 111] width 273 height 61
paste input "402885292"
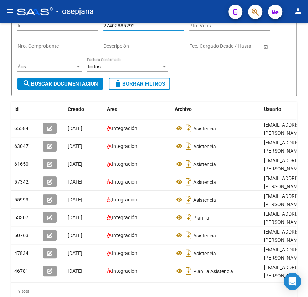
scroll to position [65, 0]
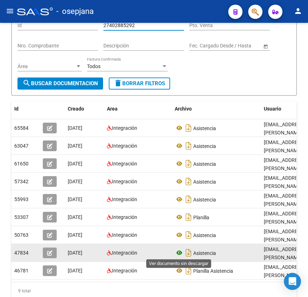
click at [178, 251] on icon at bounding box center [179, 253] width 9 height 9
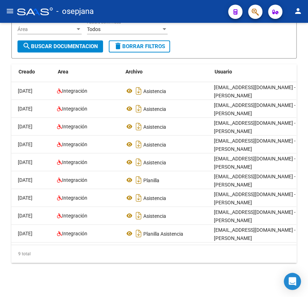
scroll to position [0, 52]
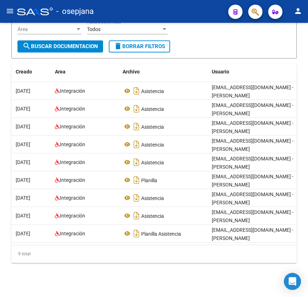
click at [211, 37] on form "Filtros Id 27402885292 CUIT / Razón Social Pto. Venta Nro. Comprobante Descripc…" at bounding box center [154, 16] width 286 height 86
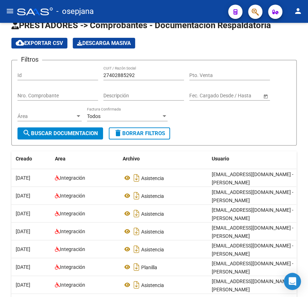
scroll to position [9, 0]
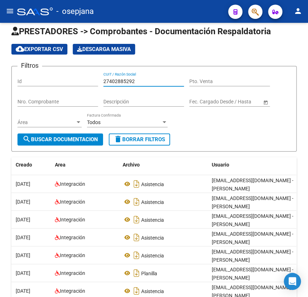
drag, startPoint x: 142, startPoint y: 80, endPoint x: 7, endPoint y: 69, distance: 135.4
click at [7, 69] on div "PRESTADORES -> Comprobantes - Documentación Respaldatoria cloud_download Export…" at bounding box center [154, 202] width 308 height 376
paste input "931262233"
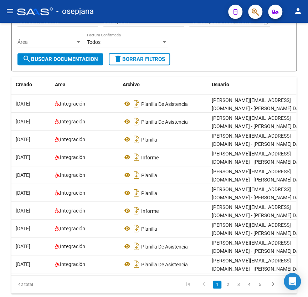
scroll to position [124, 0]
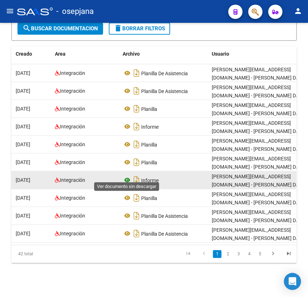
click at [126, 176] on icon at bounding box center [127, 180] width 9 height 9
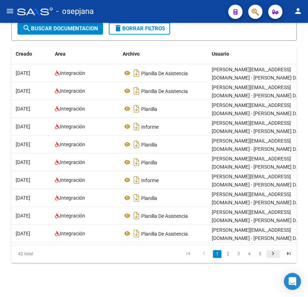
click at [272, 253] on icon "go to next page" at bounding box center [273, 255] width 9 height 9
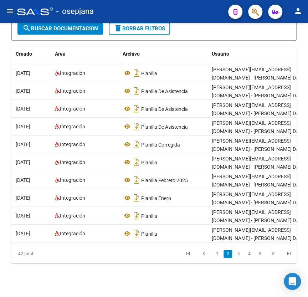
drag, startPoint x: 185, startPoint y: 284, endPoint x: 184, endPoint y: 276, distance: 8.0
click at [185, 284] on div "PRESTADORES -> Comprobantes - Documentación Respaldatoria cloud_download Export…" at bounding box center [154, 100] width 308 height 394
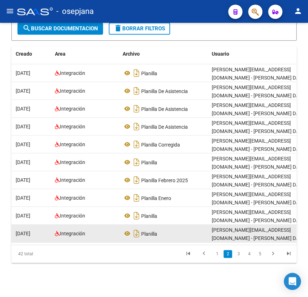
scroll to position [0, 0]
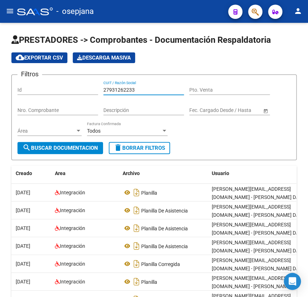
drag, startPoint x: 137, startPoint y: 88, endPoint x: 60, endPoint y: 87, distance: 76.8
click at [60, 87] on div "Filtros Id 27931262233 CUIT / Razón Social Pto. Venta Nro. Comprobante Descripc…" at bounding box center [153, 111] width 273 height 61
paste input "30662414472"
click at [65, 146] on span "search Buscar Documentacion" at bounding box center [60, 148] width 76 height 6
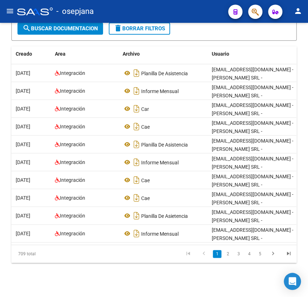
scroll to position [124, 0]
click at [272, 255] on icon "go to next page" at bounding box center [273, 255] width 9 height 9
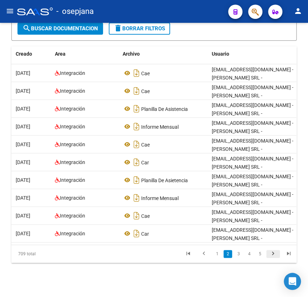
click at [272, 255] on icon "go to next page" at bounding box center [273, 255] width 9 height 9
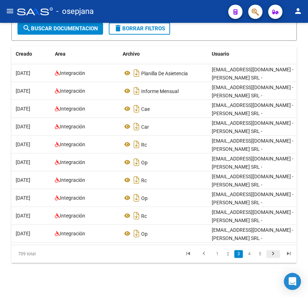
click at [272, 255] on icon "go to next page" at bounding box center [273, 255] width 9 height 9
click at [228, 255] on link "3" at bounding box center [228, 254] width 9 height 8
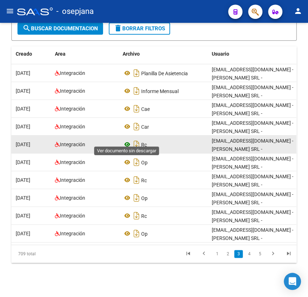
click at [128, 140] on icon at bounding box center [127, 144] width 9 height 9
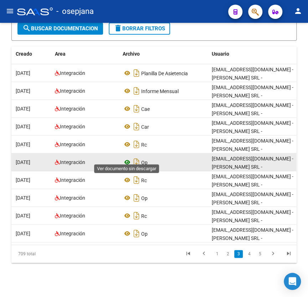
click at [127, 158] on icon at bounding box center [127, 162] width 9 height 9
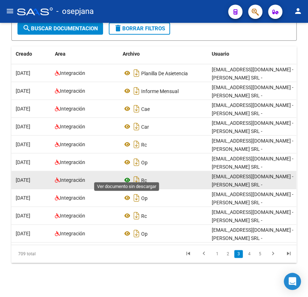
click at [126, 176] on icon at bounding box center [127, 180] width 9 height 9
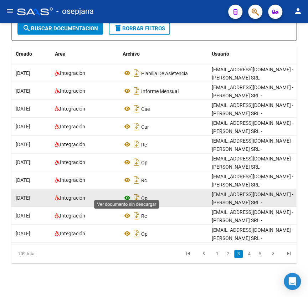
click at [126, 194] on icon at bounding box center [127, 198] width 9 height 9
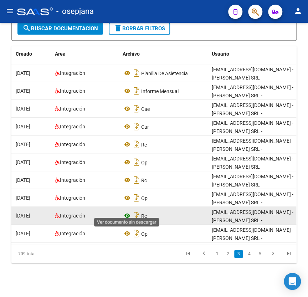
click at [127, 212] on icon at bounding box center [127, 216] width 9 height 9
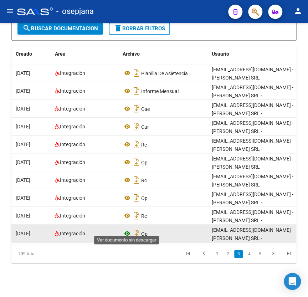
click at [125, 230] on icon at bounding box center [127, 234] width 9 height 9
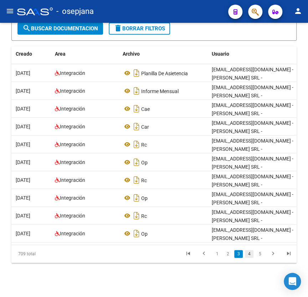
click at [249, 255] on link "4" at bounding box center [249, 254] width 9 height 8
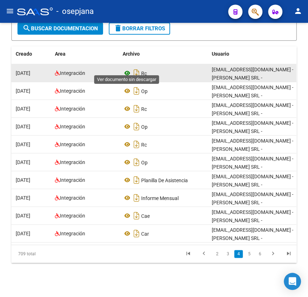
click at [126, 69] on icon at bounding box center [127, 73] width 9 height 9
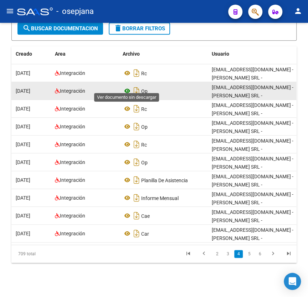
click at [127, 87] on icon at bounding box center [127, 91] width 9 height 9
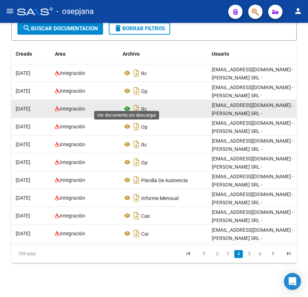
click at [123, 105] on icon at bounding box center [127, 109] width 9 height 9
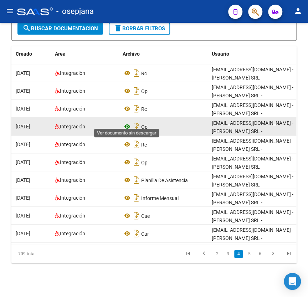
click at [126, 122] on icon at bounding box center [127, 126] width 9 height 9
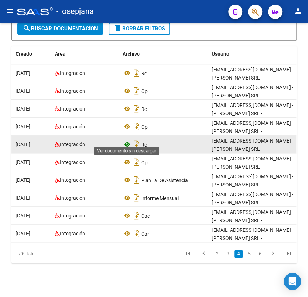
click at [124, 140] on icon at bounding box center [127, 144] width 9 height 9
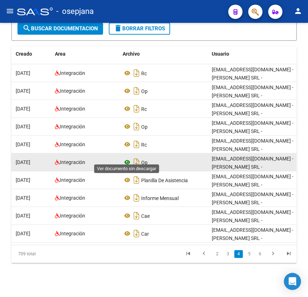
click at [128, 158] on icon at bounding box center [127, 162] width 9 height 9
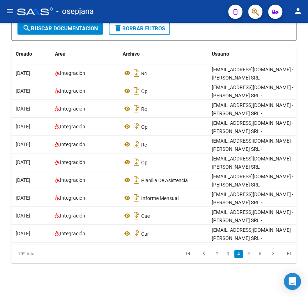
click at [249, 256] on link "5" at bounding box center [249, 254] width 9 height 8
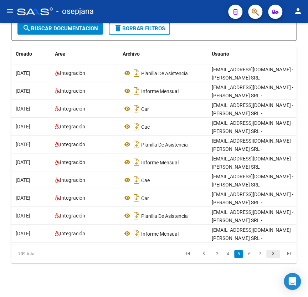
click at [273, 255] on icon "go to next page" at bounding box center [273, 255] width 9 height 9
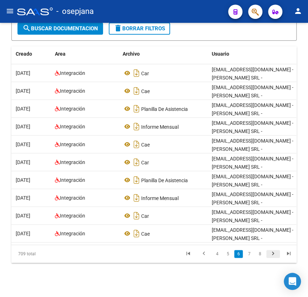
click at [271, 255] on icon "go to next page" at bounding box center [273, 255] width 9 height 9
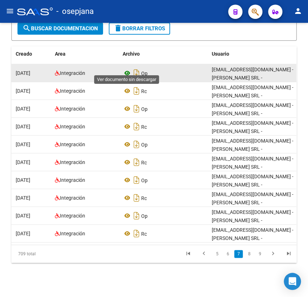
click at [125, 69] on icon at bounding box center [127, 73] width 9 height 9
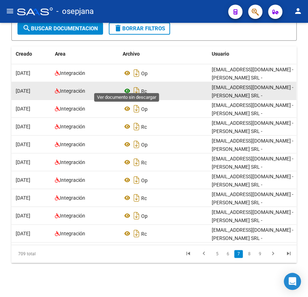
click at [127, 87] on icon at bounding box center [127, 91] width 9 height 9
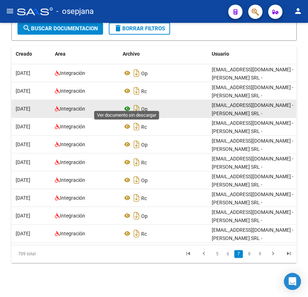
click at [128, 105] on icon at bounding box center [127, 109] width 9 height 9
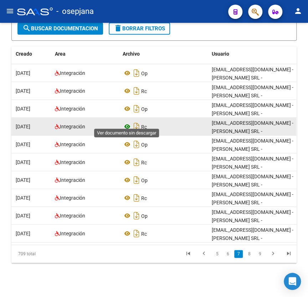
click at [126, 122] on icon at bounding box center [127, 126] width 9 height 9
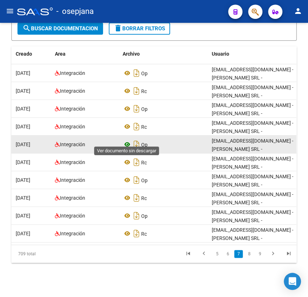
click at [127, 140] on icon at bounding box center [127, 144] width 9 height 9
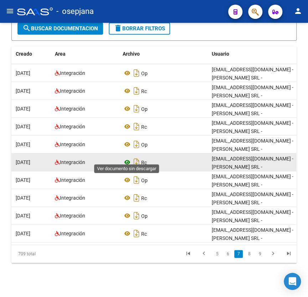
click at [125, 158] on icon at bounding box center [127, 162] width 9 height 9
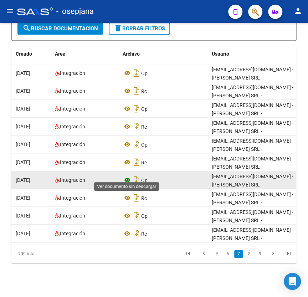
click at [128, 176] on icon at bounding box center [127, 180] width 9 height 9
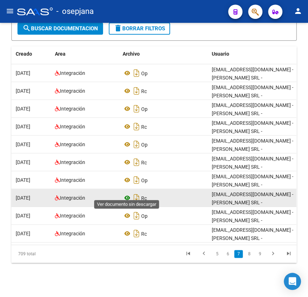
click at [126, 194] on icon at bounding box center [127, 198] width 9 height 9
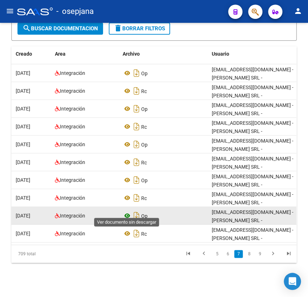
click at [127, 212] on icon at bounding box center [127, 216] width 9 height 9
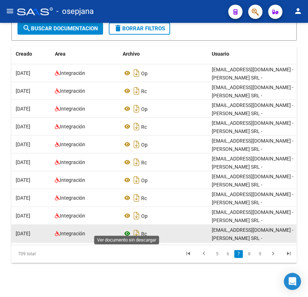
click at [126, 230] on icon at bounding box center [127, 234] width 9 height 9
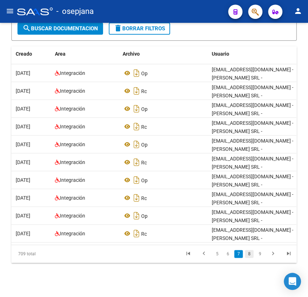
click at [250, 255] on link "8" at bounding box center [249, 254] width 9 height 8
click at [164, 50] on div "Archivo" at bounding box center [165, 54] width 84 height 8
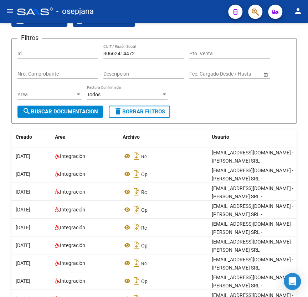
scroll to position [26, 0]
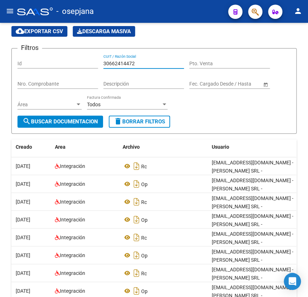
drag, startPoint x: 137, startPoint y: 62, endPoint x: 26, endPoint y: 59, distance: 111.8
click at [26, 59] on div "Filtros Id 30662414472 CUIT / Razón Social Pto. Venta Nro. Comprobante Descripc…" at bounding box center [153, 84] width 273 height 61
paste input "27924724914"
click at [61, 122] on span "search Buscar Documentacion" at bounding box center [60, 122] width 76 height 6
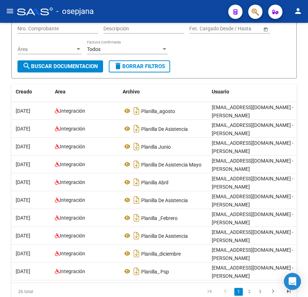
scroll to position [91, 0]
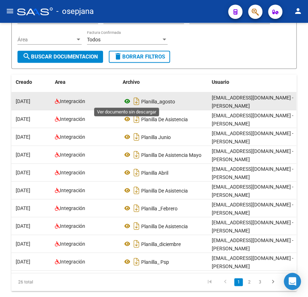
click at [126, 101] on icon at bounding box center [127, 101] width 9 height 9
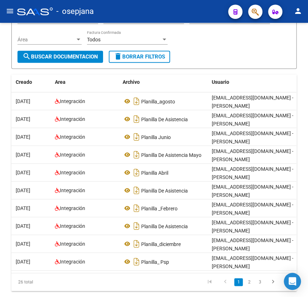
click at [252, 285] on link "2" at bounding box center [249, 282] width 9 height 8
click at [231, 54] on form "Filtros Id 27924724914 CUIT / Razón Social Pto. Venta Nro. Comprobante Descripc…" at bounding box center [154, 26] width 286 height 86
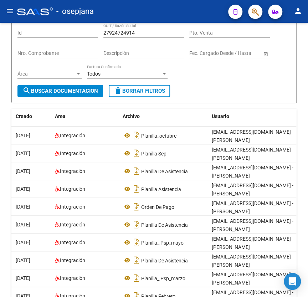
scroll to position [0, 0]
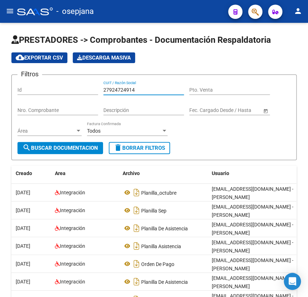
drag, startPoint x: 151, startPoint y: 88, endPoint x: 9, endPoint y: 82, distance: 142.6
click at [9, 82] on div "PRESTADORES -> Comprobantes - Documentación Respaldatoria cloud_download Export…" at bounding box center [154, 220] width 308 height 394
paste input "30634050600"
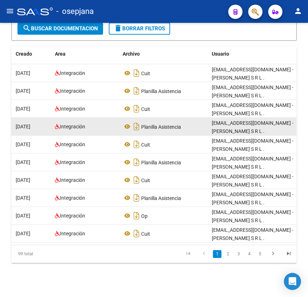
scroll to position [124, 0]
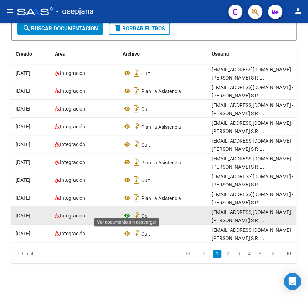
click at [125, 212] on icon at bounding box center [127, 216] width 9 height 9
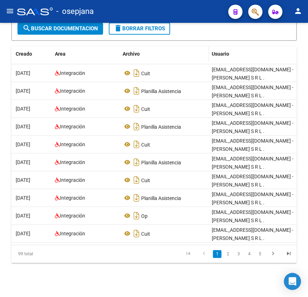
click at [199, 56] on datatable-header-cell "Archivo" at bounding box center [164, 53] width 89 height 15
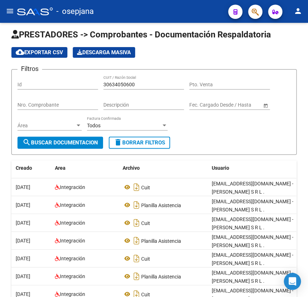
scroll to position [0, 0]
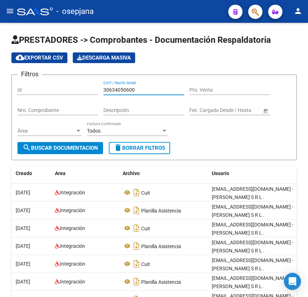
drag, startPoint x: 142, startPoint y: 88, endPoint x: 25, endPoint y: 85, distance: 117.1
click at [26, 85] on div "Filtros Id 30634050600 CUIT / Razón Social Pto. Venta Nro. Comprobante Descripc…" at bounding box center [153, 111] width 273 height 61
paste input "715326147"
click at [84, 147] on span "search Buscar Documentacion" at bounding box center [60, 148] width 76 height 6
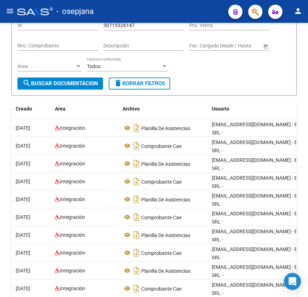
scroll to position [91, 0]
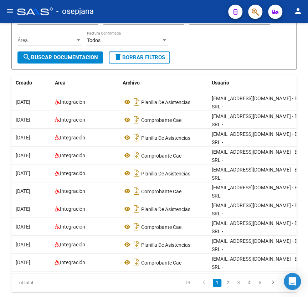
click at [271, 280] on icon "go to next page" at bounding box center [273, 284] width 9 height 9
drag, startPoint x: 218, startPoint y: 55, endPoint x: 224, endPoint y: 57, distance: 6.6
click at [218, 55] on form "Filtros Id 30715326147 CUIT / Razón Social Pto. Venta Nro. Comprobante Descripc…" at bounding box center [154, 27] width 286 height 86
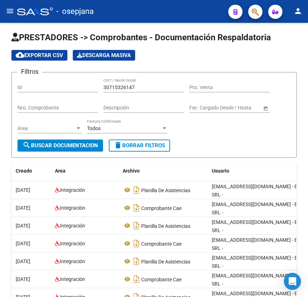
scroll to position [0, 0]
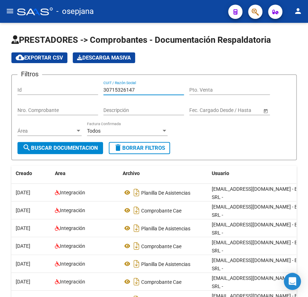
drag, startPoint x: 144, startPoint y: 89, endPoint x: 39, endPoint y: 82, distance: 105.1
click at [41, 82] on div "Filtros Id 30715326147 CUIT / Razón Social Pto. Venta Nro. Comprobante Descripc…" at bounding box center [153, 111] width 273 height 61
paste input "662488689"
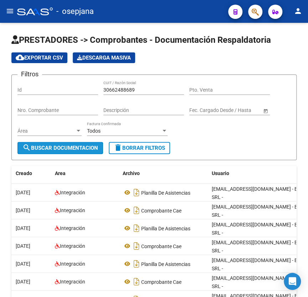
click at [83, 145] on span "search Buscar Documentacion" at bounding box center [60, 148] width 76 height 6
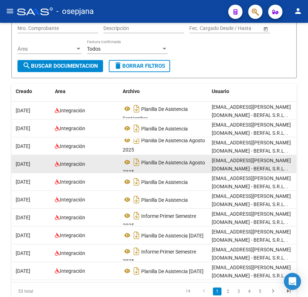
scroll to position [124, 0]
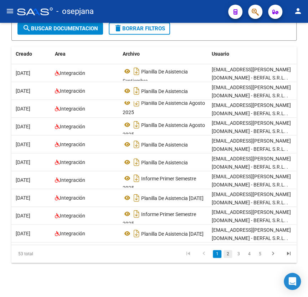
click at [227, 256] on link "2" at bounding box center [228, 254] width 9 height 8
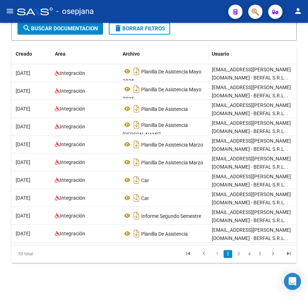
click at [180, 50] on div "Archivo" at bounding box center [165, 54] width 84 height 8
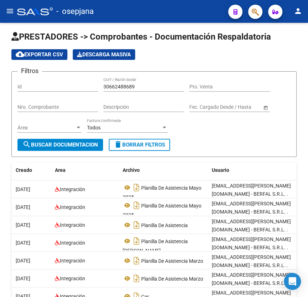
scroll to position [0, 0]
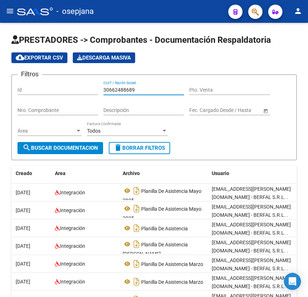
drag, startPoint x: 146, startPoint y: 87, endPoint x: 0, endPoint y: 82, distance: 146.4
click at [5, 85] on div "PRESTADORES -> Comprobantes - Documentación Respaldatoria cloud_download Export…" at bounding box center [154, 220] width 308 height 394
paste input "27383567993"
click at [48, 151] on button "search Buscar Documentacion" at bounding box center [60, 148] width 86 height 12
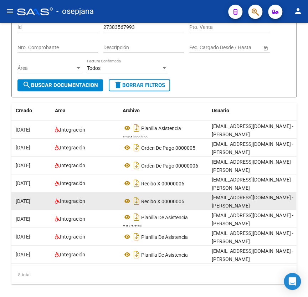
scroll to position [65, 0]
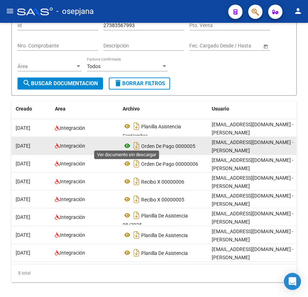
click at [125, 145] on icon at bounding box center [127, 146] width 9 height 9
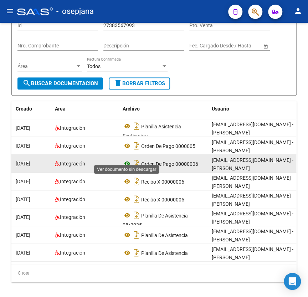
click at [125, 160] on icon at bounding box center [127, 164] width 9 height 9
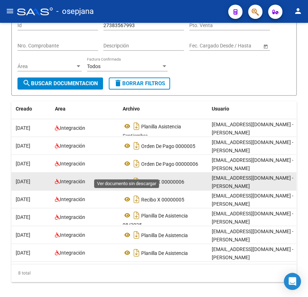
click at [127, 177] on icon at bounding box center [127, 181] width 9 height 9
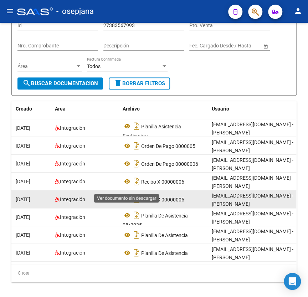
click at [126, 195] on icon at bounding box center [127, 199] width 9 height 9
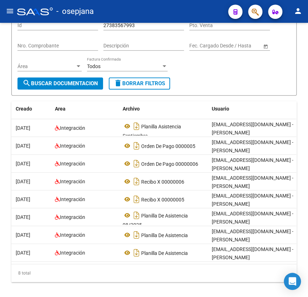
click at [220, 77] on form "Filtros Id 27383567993 CUIT / Razón Social Pto. Venta Nro. Comprobante Descripc…" at bounding box center [154, 53] width 286 height 86
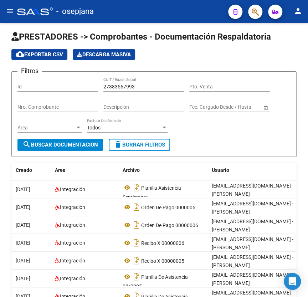
scroll to position [0, 0]
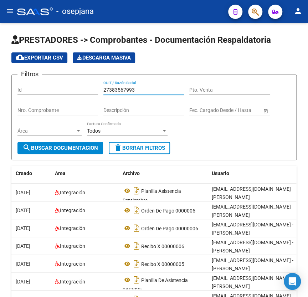
drag, startPoint x: 145, startPoint y: 89, endPoint x: 24, endPoint y: 80, distance: 121.3
click at [27, 81] on div "Filtros Id 27383567993 CUIT / Razón Social Pto. Venta Nro. Comprobante Descripc…" at bounding box center [153, 111] width 273 height 61
paste input "35577987"
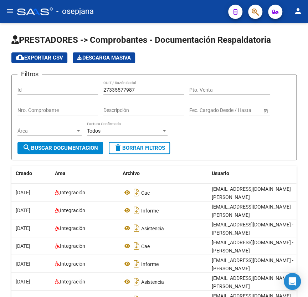
click at [255, 158] on form "Filtros Id 27335577987 CUIT / Razón Social Pto. Venta Nro. Comprobante Descripc…" at bounding box center [154, 118] width 286 height 86
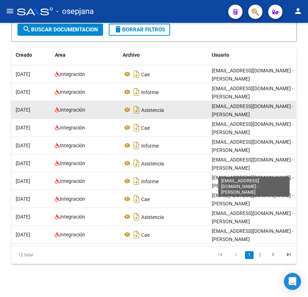
scroll to position [124, 0]
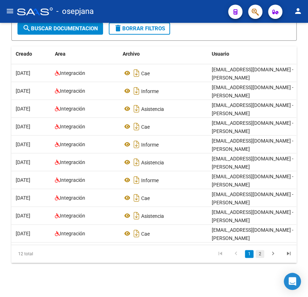
click at [258, 254] on link "2" at bounding box center [260, 254] width 9 height 8
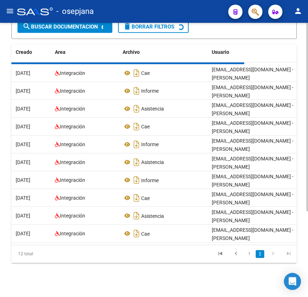
scroll to position [0, 0]
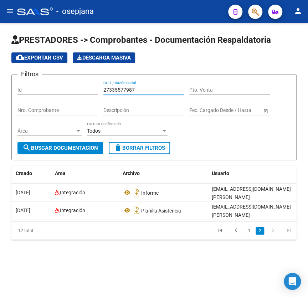
drag, startPoint x: 140, startPoint y: 87, endPoint x: 57, endPoint y: 75, distance: 83.3
click at [62, 75] on form "Filtros Id 27335577987 CUIT / Razón Social Pto. Venta Nro. Comprobante Descripc…" at bounding box center [154, 118] width 286 height 86
paste input "04065298"
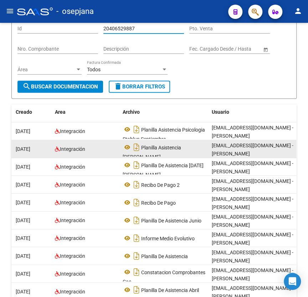
scroll to position [65, 0]
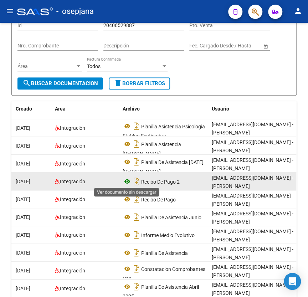
click at [128, 179] on icon at bounding box center [127, 181] width 9 height 9
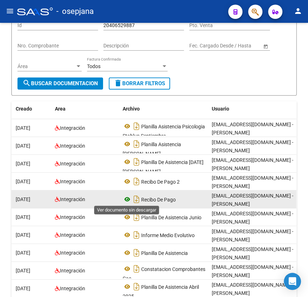
click at [128, 197] on icon at bounding box center [127, 199] width 9 height 9
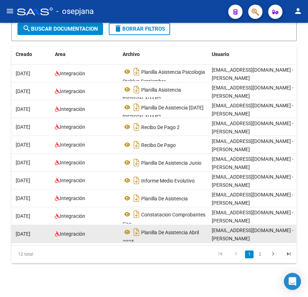
scroll to position [124, 0]
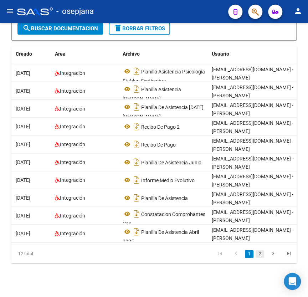
click at [259, 256] on link "2" at bounding box center [260, 254] width 9 height 8
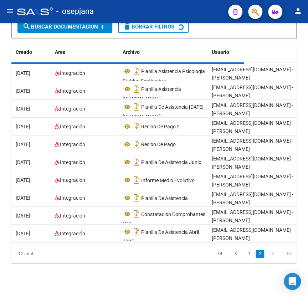
scroll to position [0, 0]
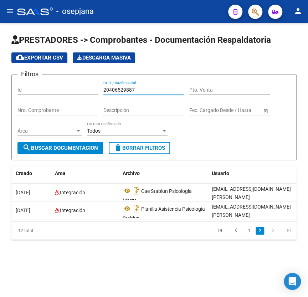
drag, startPoint x: 141, startPoint y: 87, endPoint x: 60, endPoint y: 81, distance: 80.9
click at [60, 81] on div "Filtros Id 20406529887 CUIT / Razón Social Pto. Venta Nro. Comprobante Descripc…" at bounding box center [153, 111] width 273 height 61
paste input "7372000959"
type input "27372000959"
click at [56, 147] on span "search Buscar Documentacion" at bounding box center [60, 148] width 76 height 6
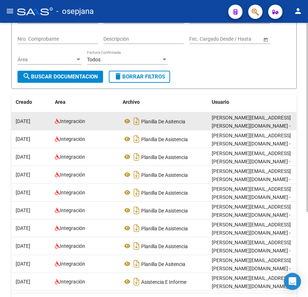
scroll to position [97, 0]
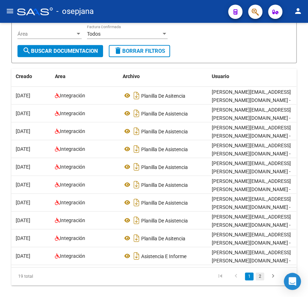
click at [259, 281] on link "2" at bounding box center [260, 277] width 9 height 8
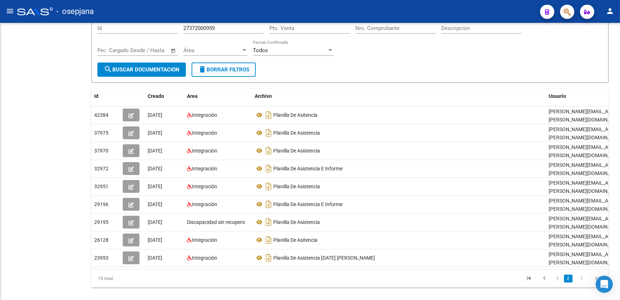
scroll to position [0, 0]
